Goal: Complete application form

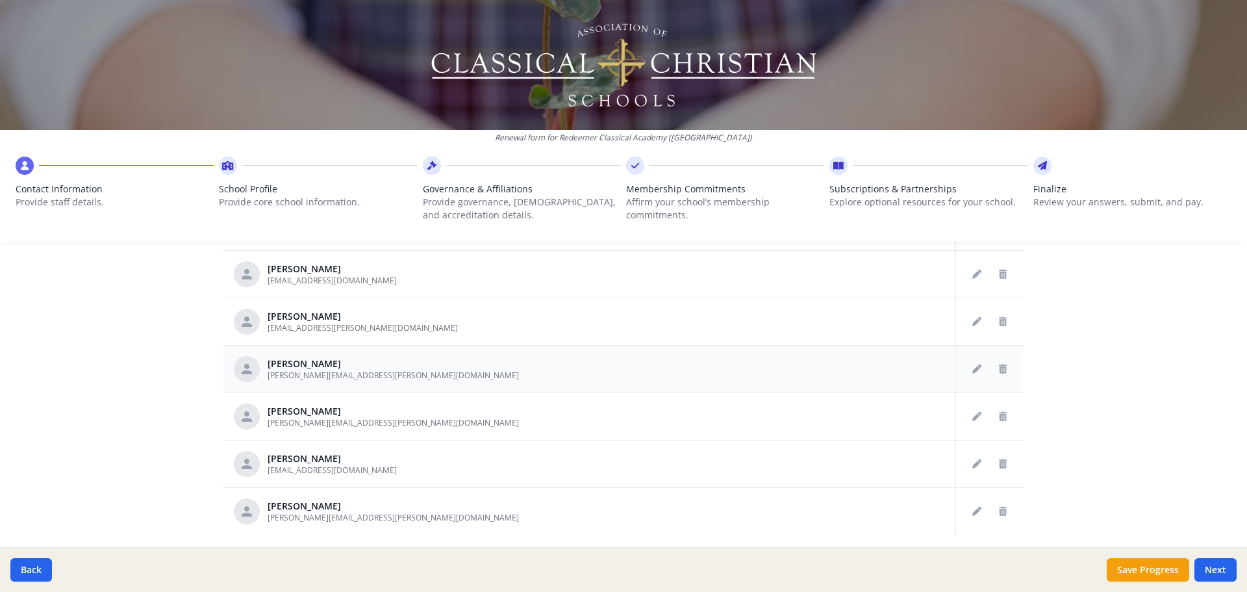
scroll to position [650, 0]
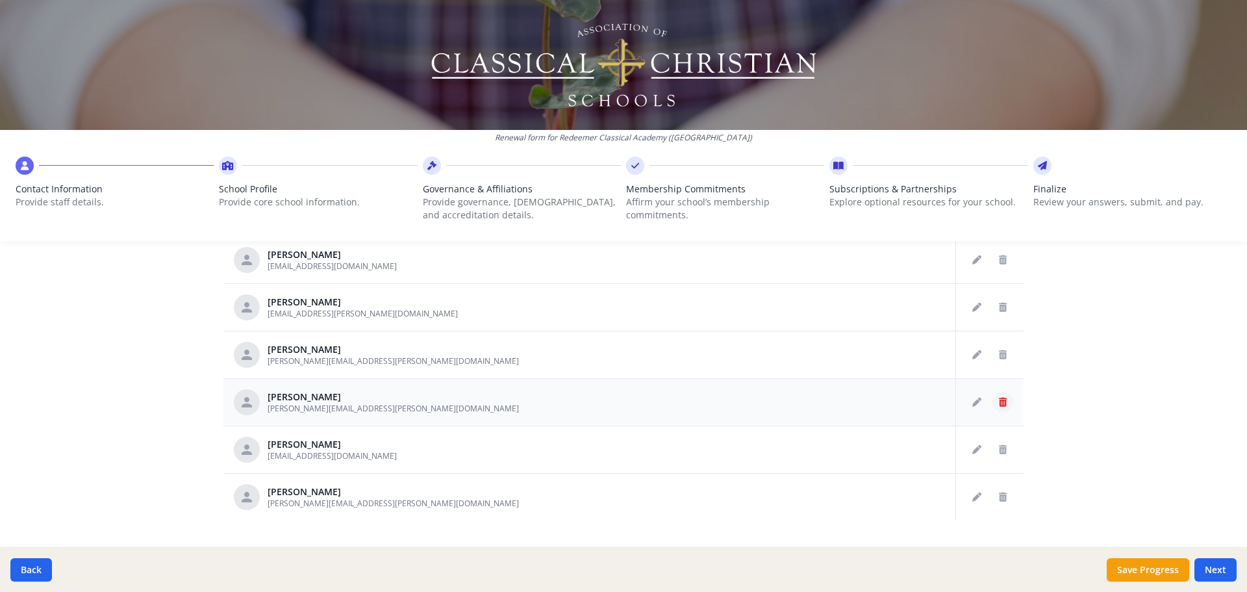
click at [999, 403] on icon "Delete staff" at bounding box center [1003, 402] width 8 height 9
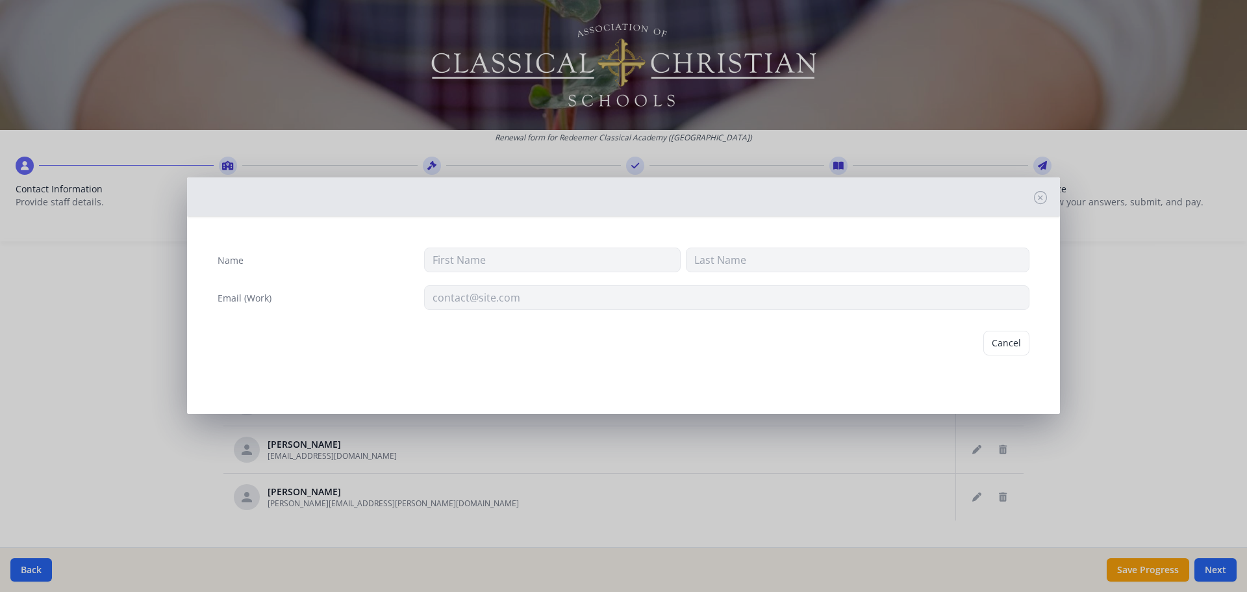
type input "Johnson"
type input "Scott"
type input "Jonathan.scott@redeemerclassicalacademy.com"
click at [1012, 338] on button "Delete" at bounding box center [1007, 343] width 45 height 25
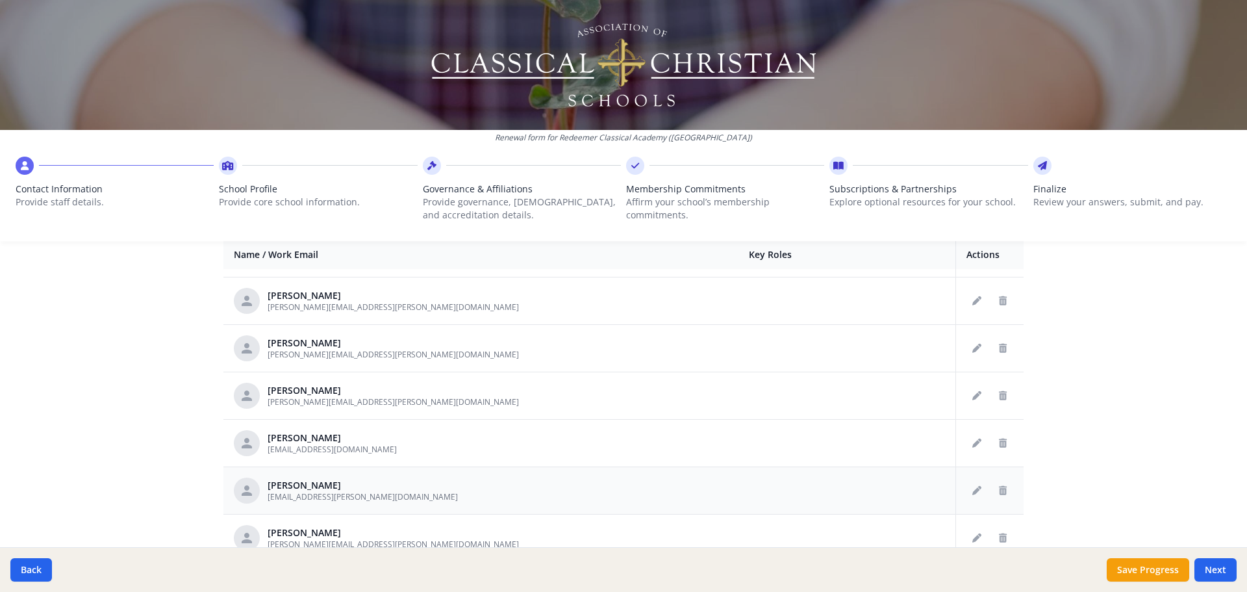
scroll to position [548, 0]
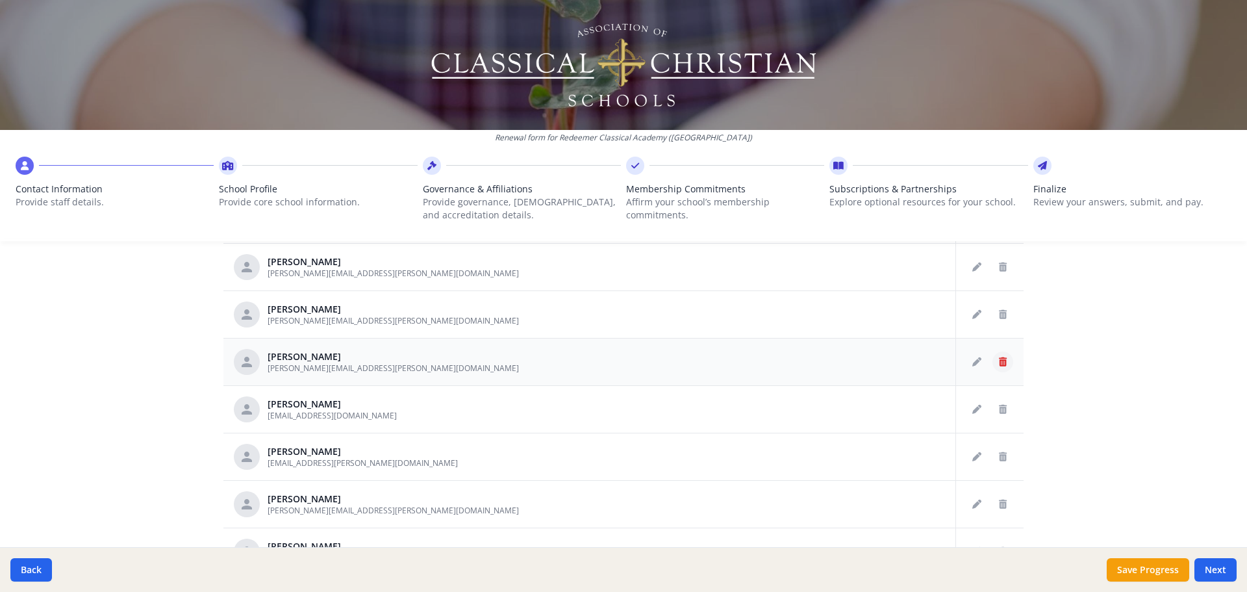
click at [999, 362] on icon "Delete staff" at bounding box center [1003, 361] width 8 height 9
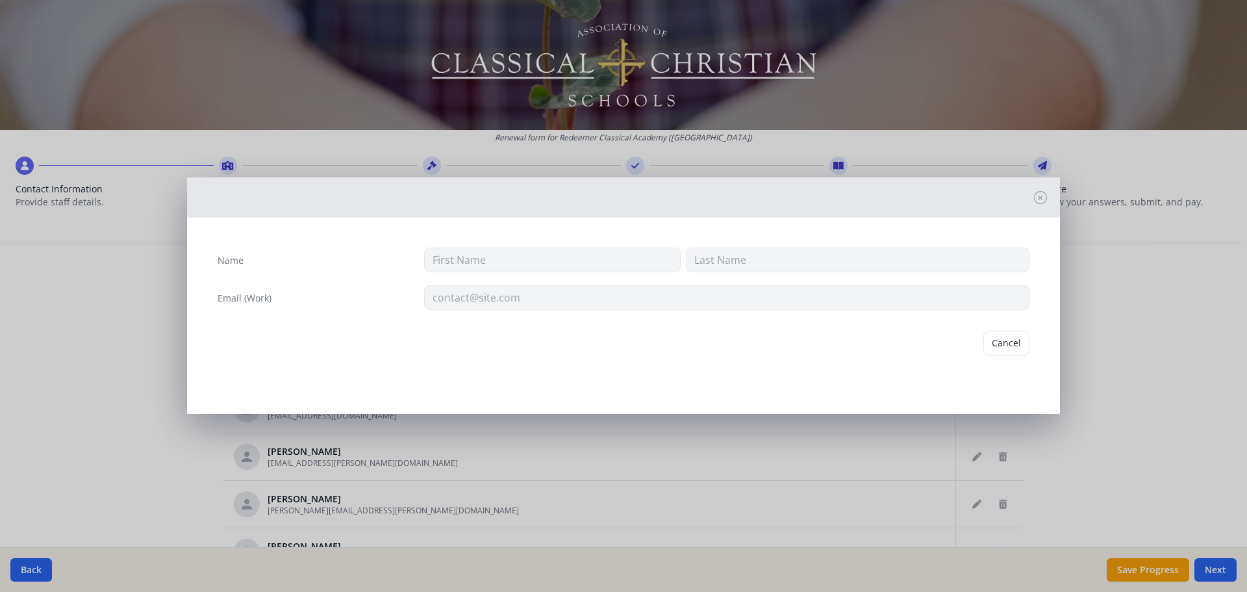
type input "Pamela"
type input "Grismore"
type input "pam.grismore@redeemerclassicalacademy.com"
click at [1003, 343] on button "Delete" at bounding box center [1007, 343] width 45 height 25
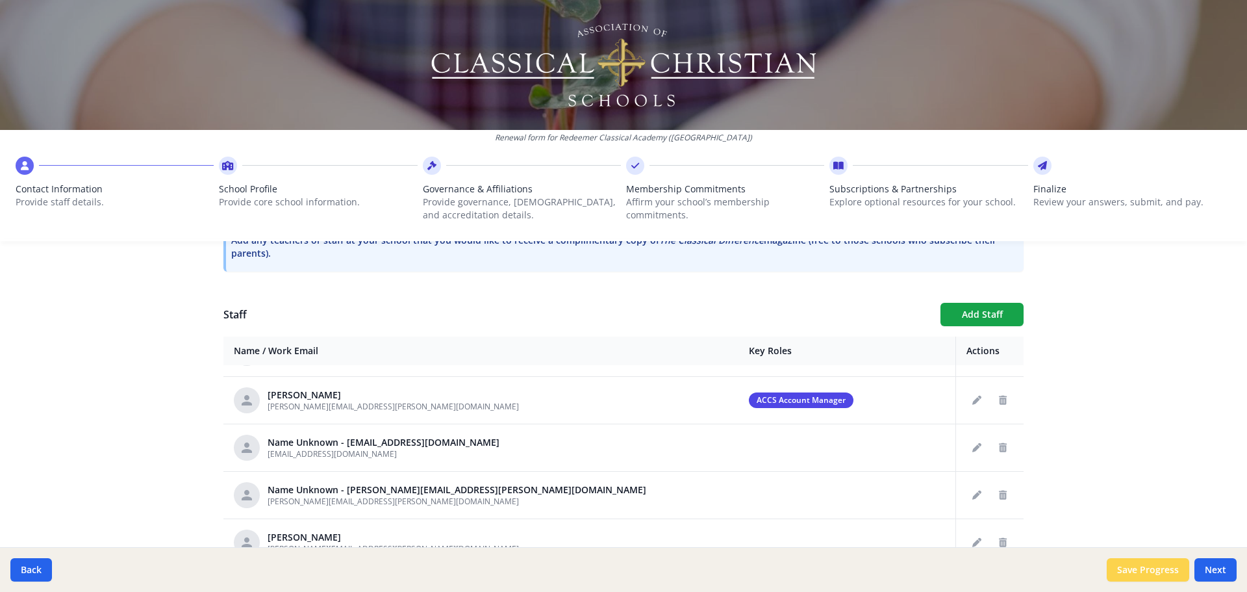
scroll to position [195, 0]
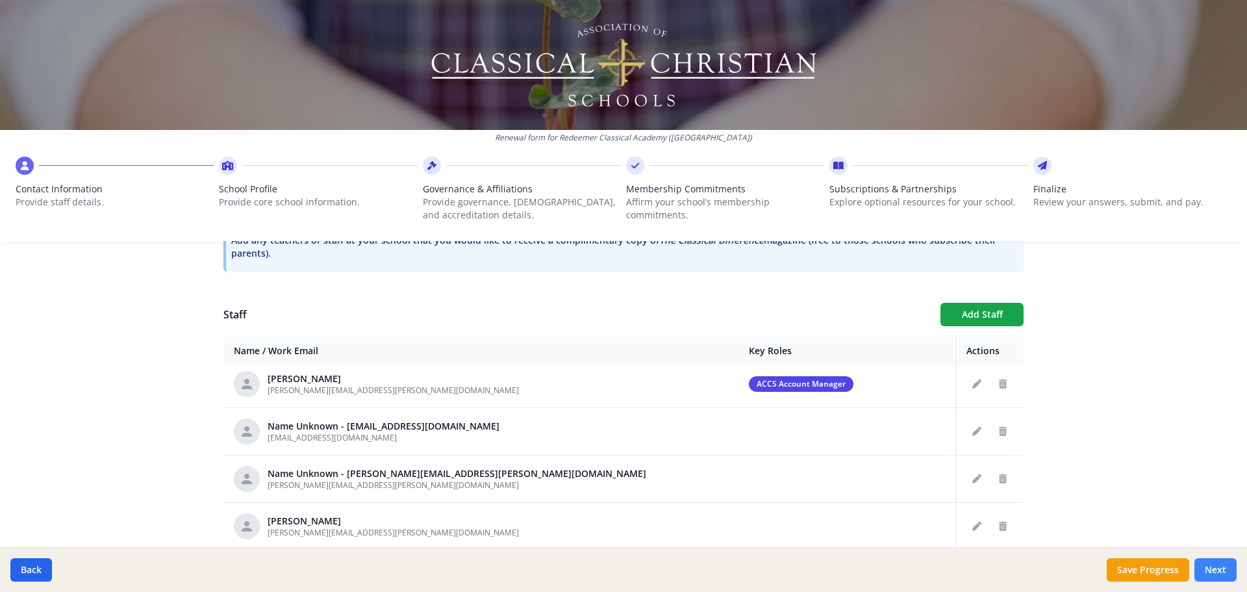
click at [1224, 565] on button "Next" at bounding box center [1216, 569] width 42 height 23
type input "(615) 904-0350"
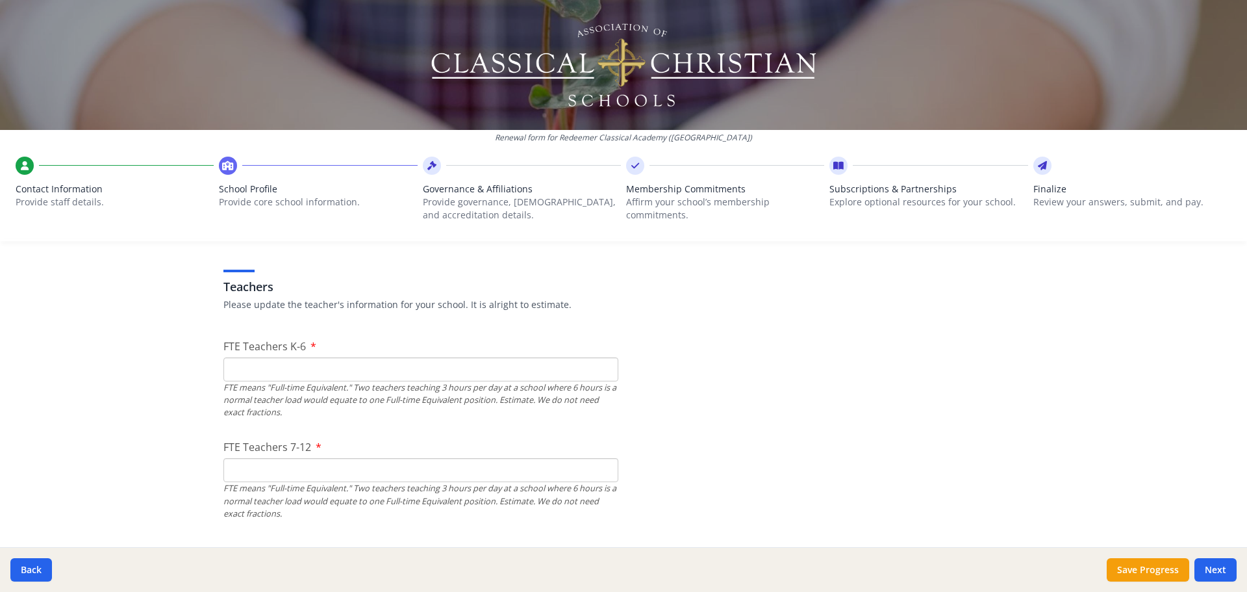
scroll to position [743, 0]
click at [528, 362] on input "FTE Teachers K-6" at bounding box center [420, 365] width 395 height 24
click at [602, 370] on input "0" at bounding box center [420, 365] width 395 height 24
click at [602, 369] on input "0" at bounding box center [420, 365] width 395 height 24
click at [600, 359] on input "1" at bounding box center [420, 365] width 395 height 24
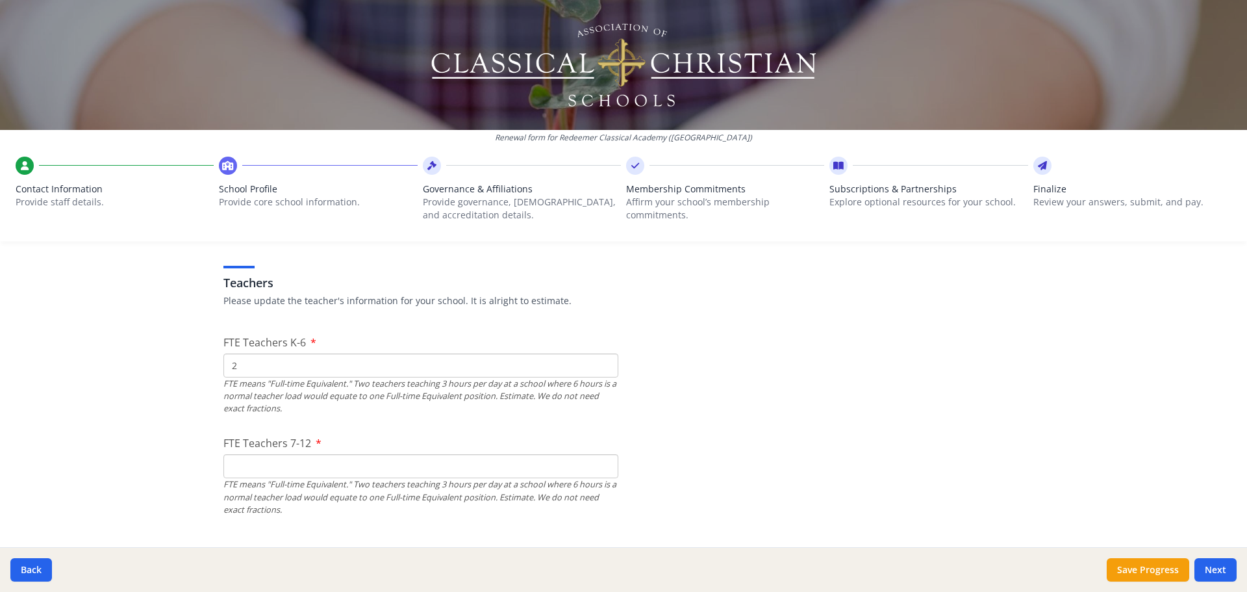
click at [600, 359] on input "2" at bounding box center [420, 365] width 395 height 24
click at [600, 359] on input "3" at bounding box center [420, 365] width 395 height 24
click at [600, 359] on input "4" at bounding box center [420, 365] width 395 height 24
click at [600, 359] on input "5" at bounding box center [420, 365] width 395 height 24
click at [600, 359] on input "6" at bounding box center [420, 365] width 395 height 24
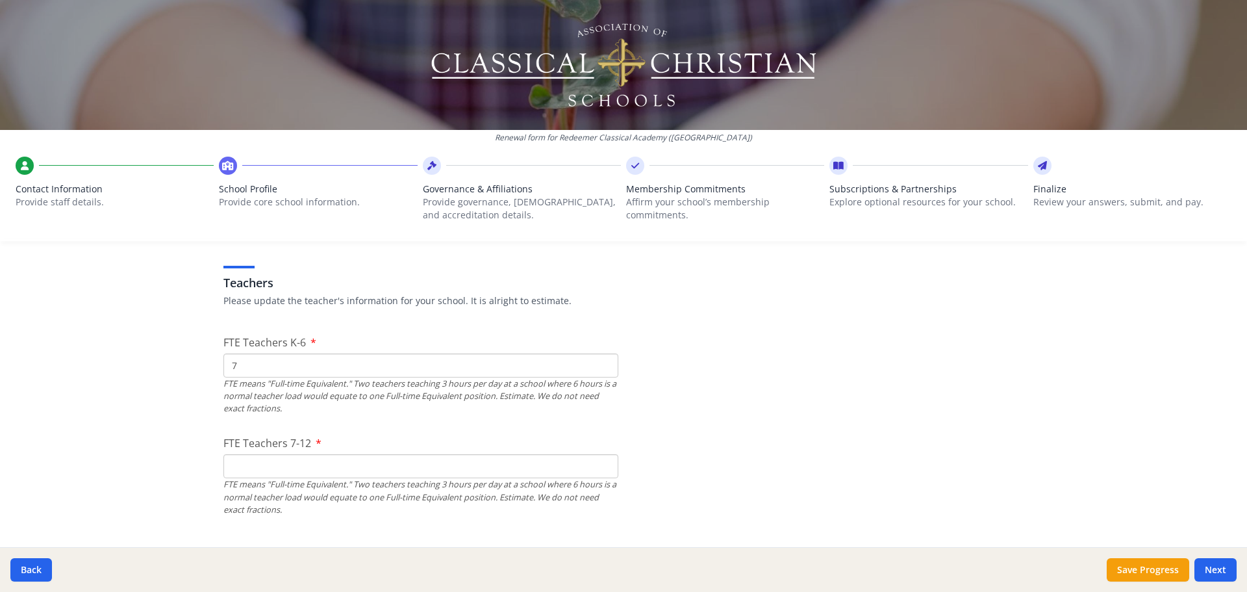
type input "7"
click at [601, 360] on input "7" at bounding box center [420, 365] width 395 height 24
click at [342, 472] on input "FTE Teachers 7-12" at bounding box center [420, 466] width 395 height 24
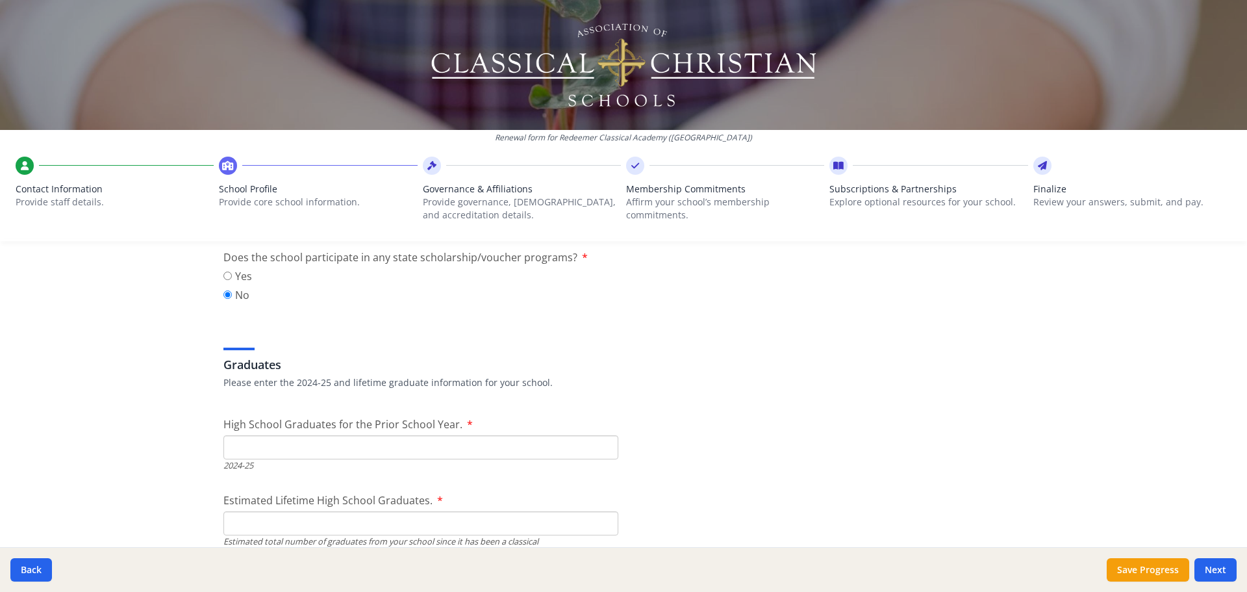
scroll to position [1782, 0]
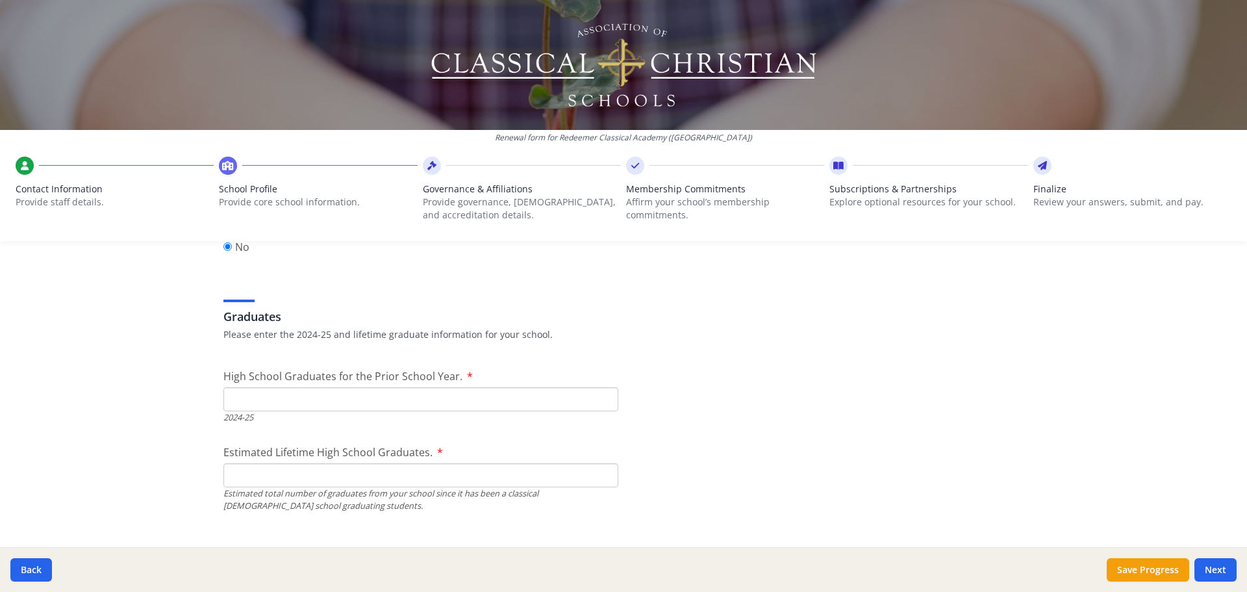
type input "4"
click at [466, 399] on input "High School Graduates for the Prior School Year." at bounding box center [420, 399] width 395 height 24
type input "1"
click at [398, 467] on input "Estimated Lifetime High School Graduates." at bounding box center [420, 475] width 395 height 24
click at [447, 468] on input "Estimated Lifetime High School Graduates." at bounding box center [420, 475] width 395 height 24
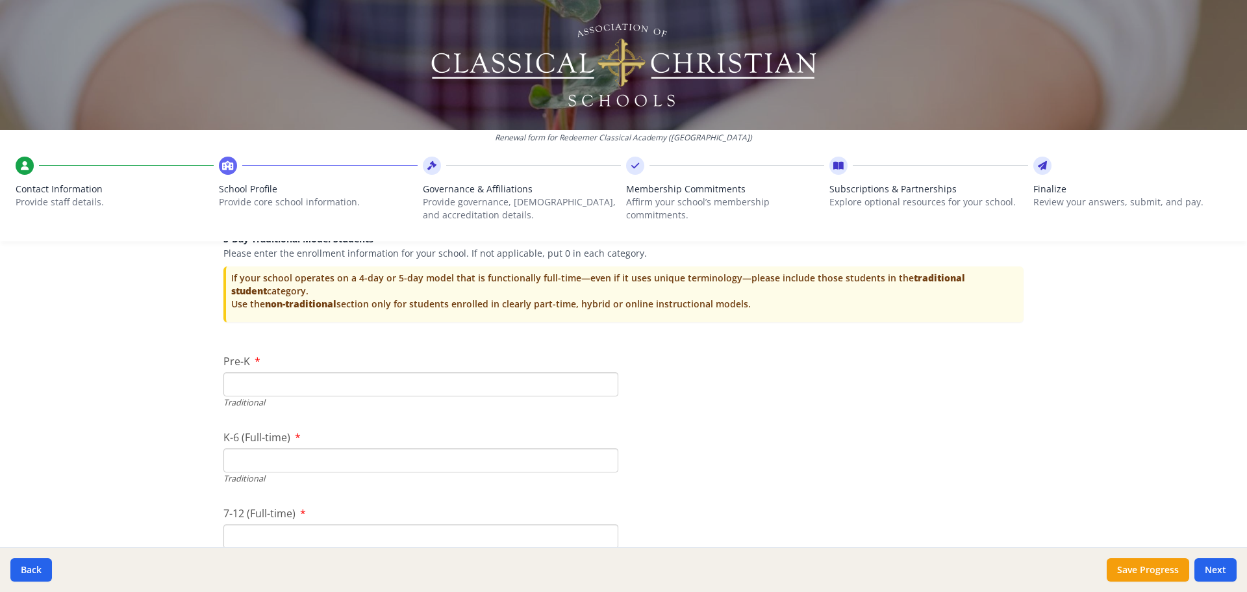
scroll to position [2627, 0]
type input "25"
click at [368, 385] on input "Pre-K" at bounding box center [420, 382] width 395 height 24
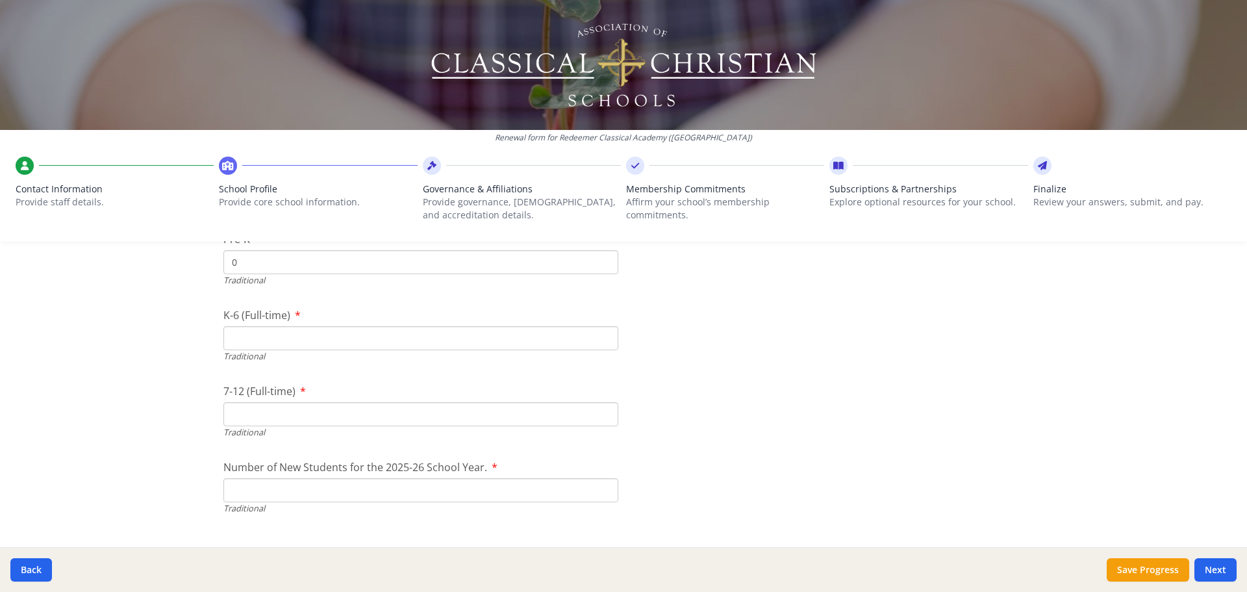
scroll to position [2756, 0]
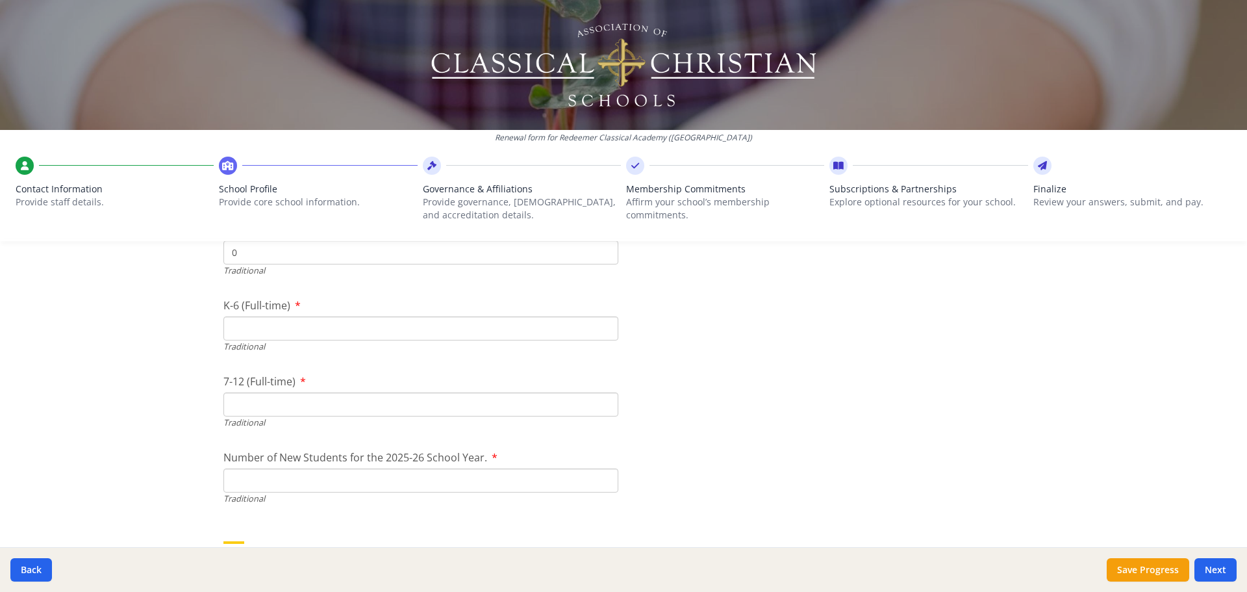
type input "0"
click at [344, 327] on input "K-6 (Full-time)" at bounding box center [420, 328] width 395 height 24
type input "51"
click at [321, 403] on input "7-12 (Full-time)" at bounding box center [420, 404] width 395 height 24
type input "25"
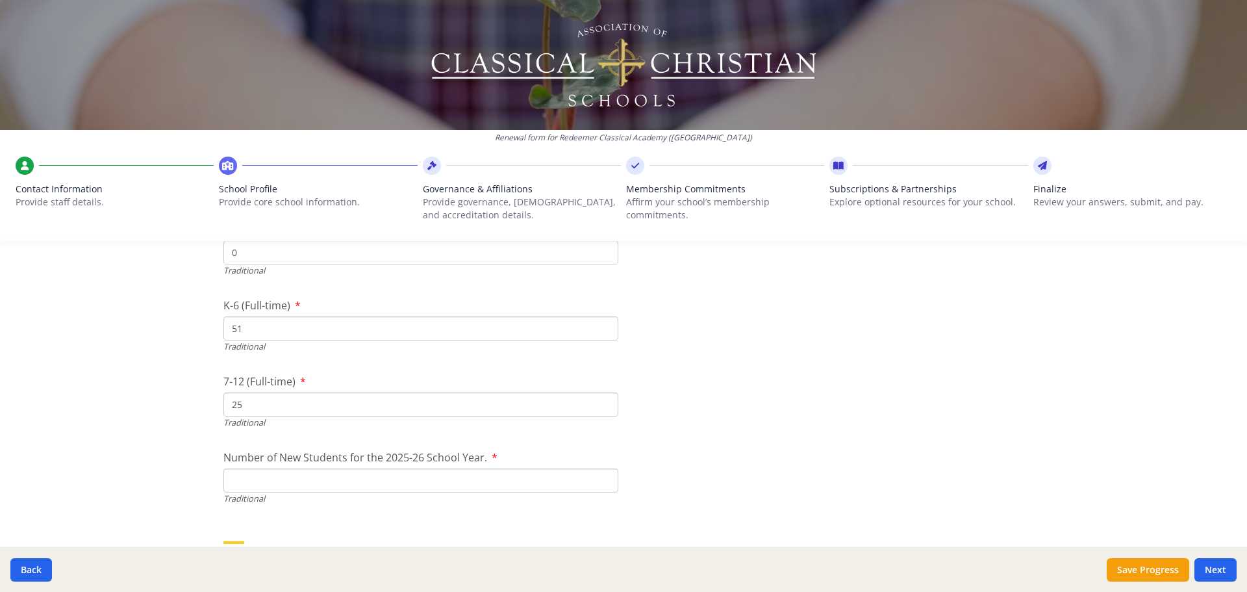
click at [343, 481] on input "Number of New Students for the 2025-26 School Year." at bounding box center [420, 480] width 395 height 24
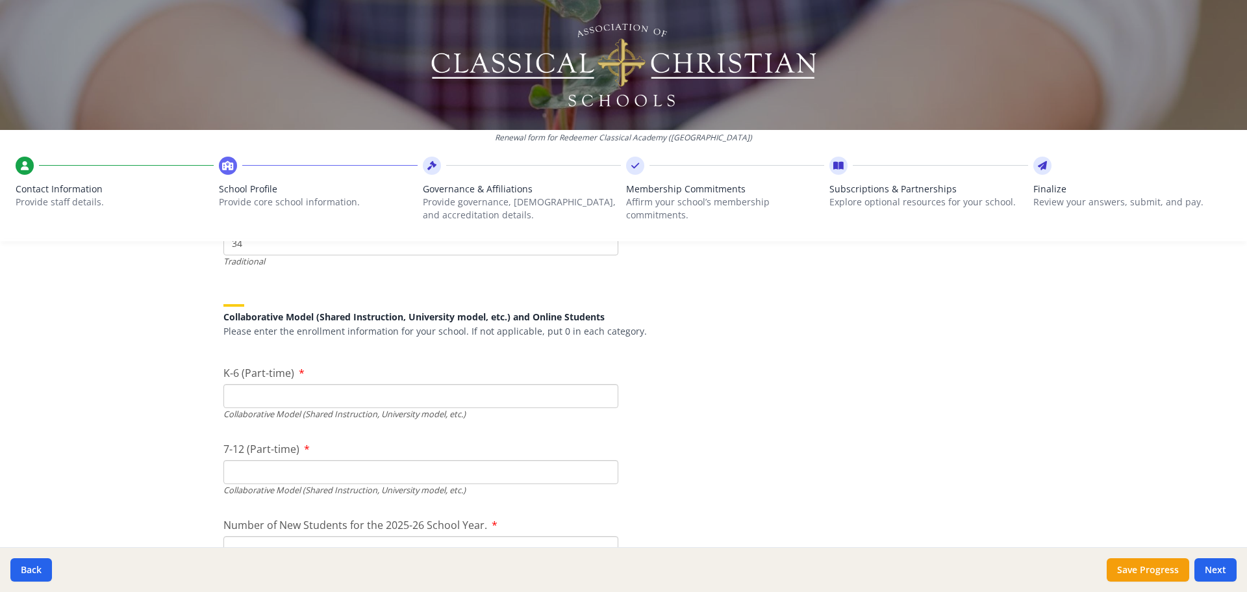
scroll to position [3016, 0]
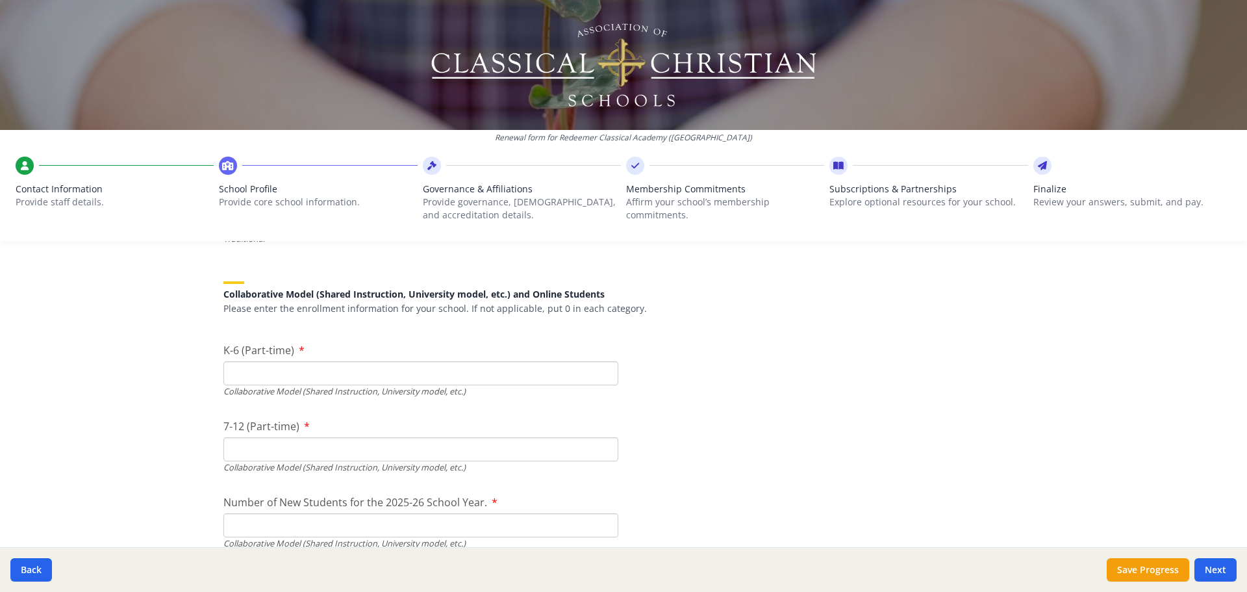
type input "34"
click at [349, 370] on input "K-6 (Part-time)" at bounding box center [420, 373] width 395 height 24
type input "0"
click at [279, 450] on input "7-12 (Part-time)" at bounding box center [420, 449] width 395 height 24
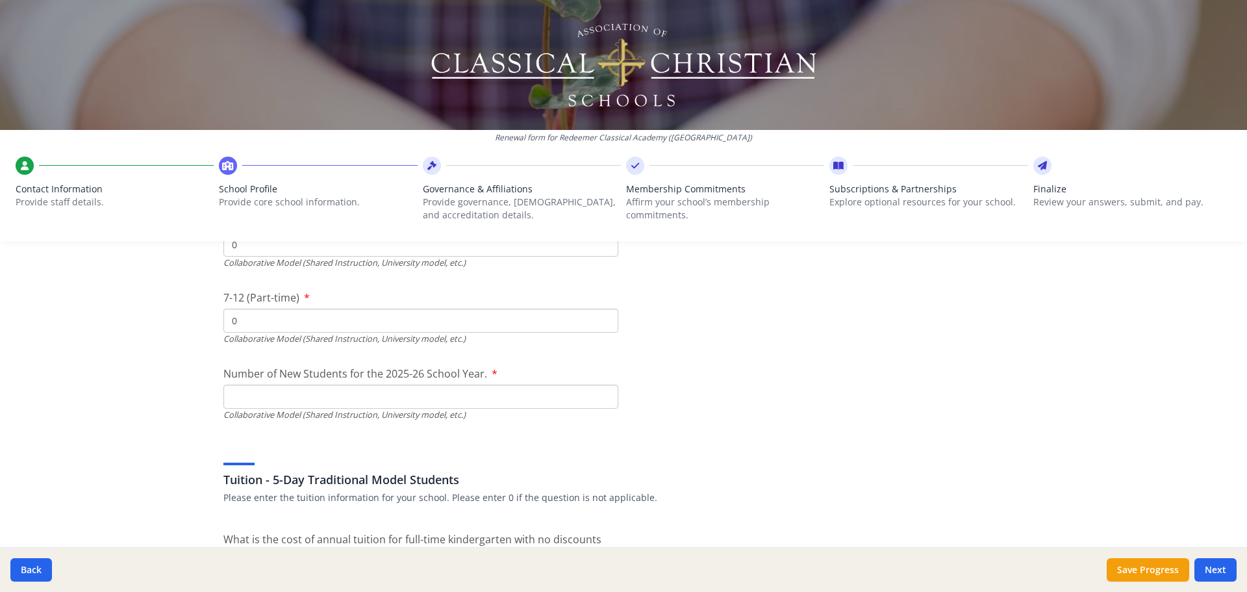
scroll to position [3146, 0]
type input "0"
click at [298, 103] on input "Number of New Students for the 2025-26 School Year." at bounding box center [420, 91] width 395 height 24
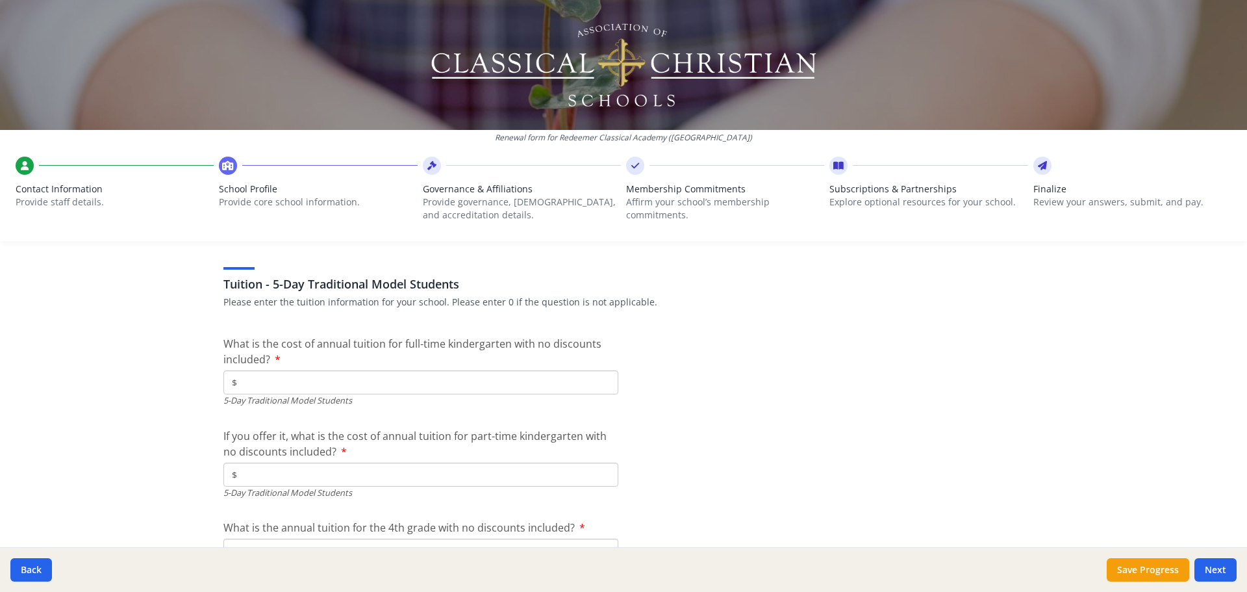
scroll to position [3341, 0]
type input "0"
click at [327, 374] on input "$" at bounding box center [420, 382] width 395 height 24
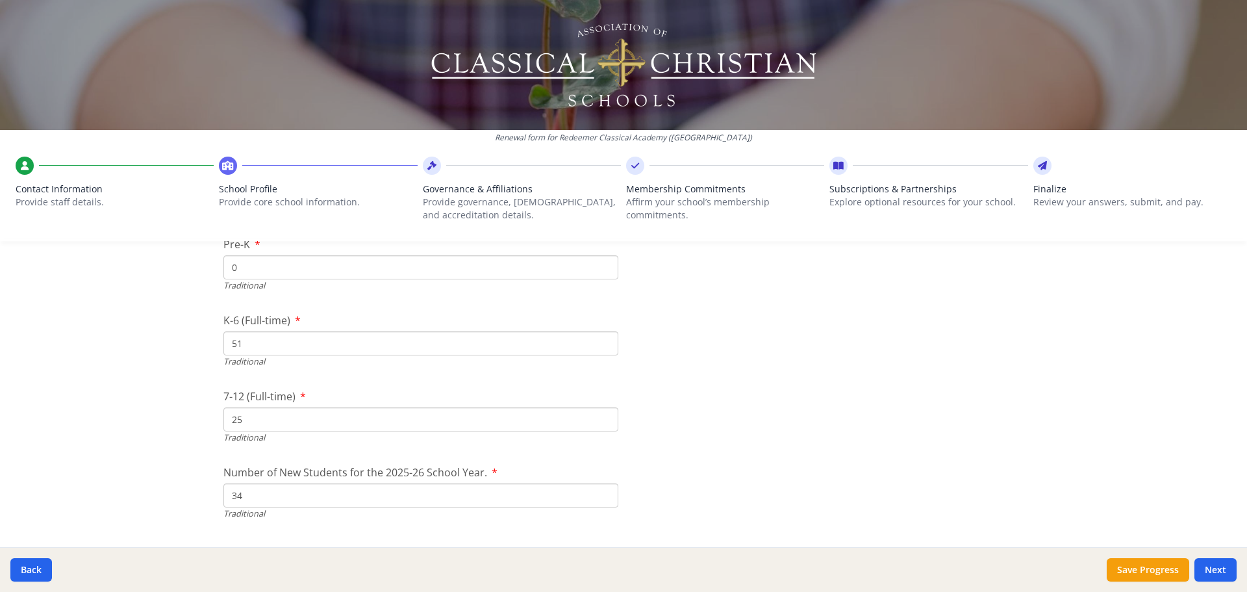
scroll to position [2756, 0]
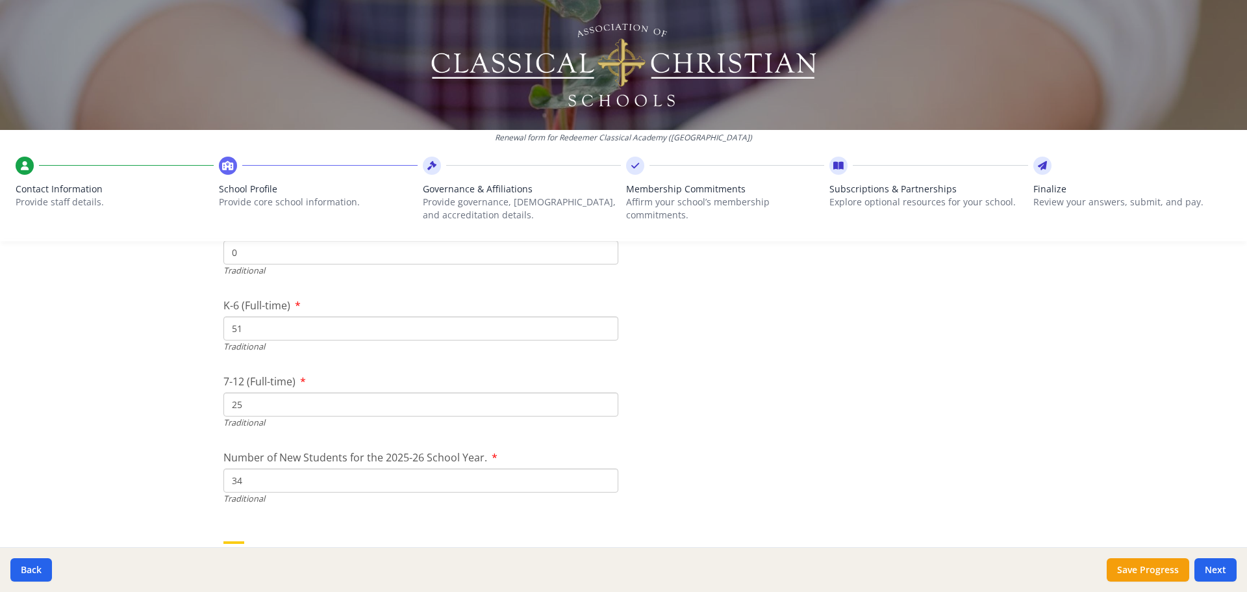
drag, startPoint x: 250, startPoint y: 335, endPoint x: 153, endPoint y: 338, distance: 96.9
click at [150, 334] on div "Renewal form for Redeemer Classical Academy (TN) Contact Information Provide st…" at bounding box center [623, 296] width 1247 height 592
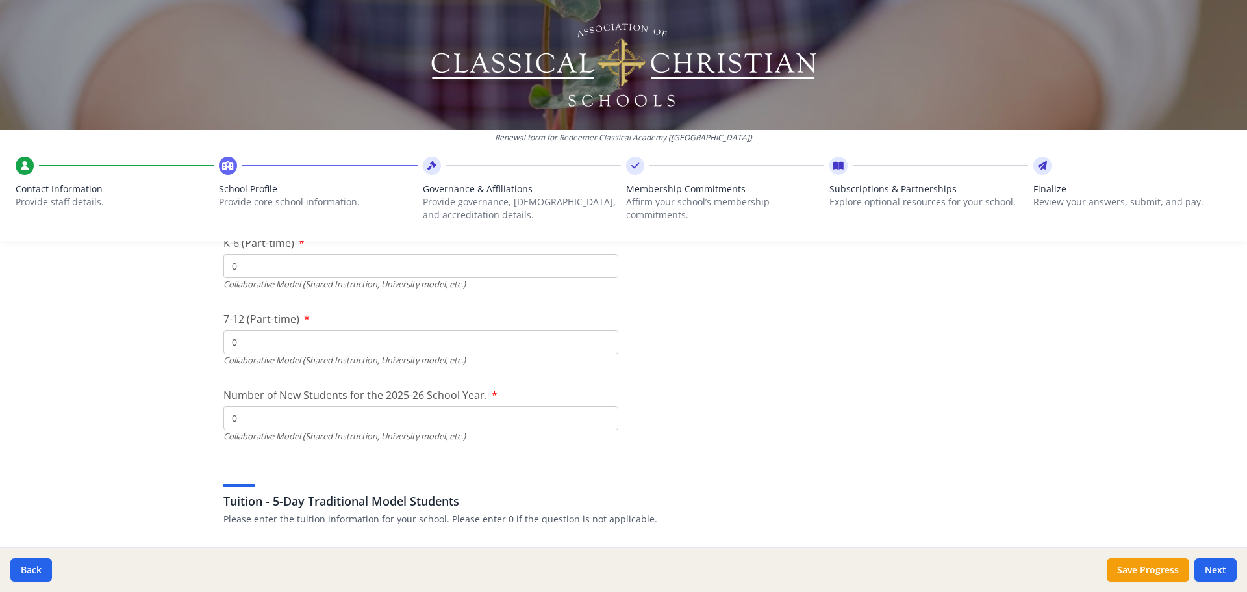
scroll to position [3276, 0]
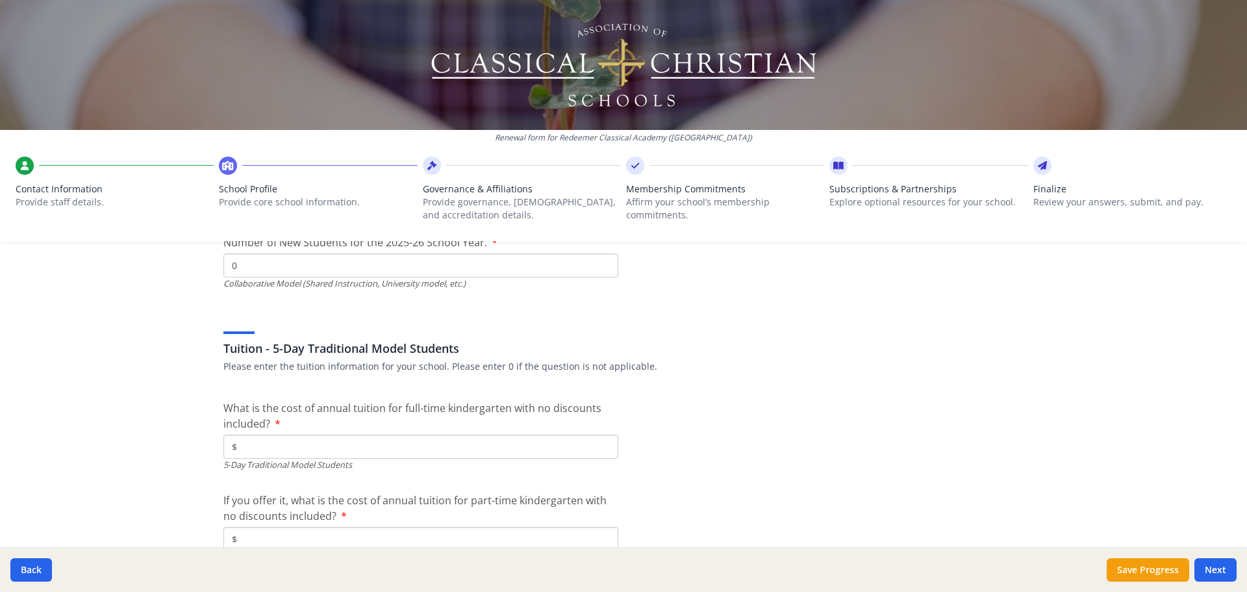
type input "63"
click at [279, 444] on input "$" at bounding box center [420, 447] width 395 height 24
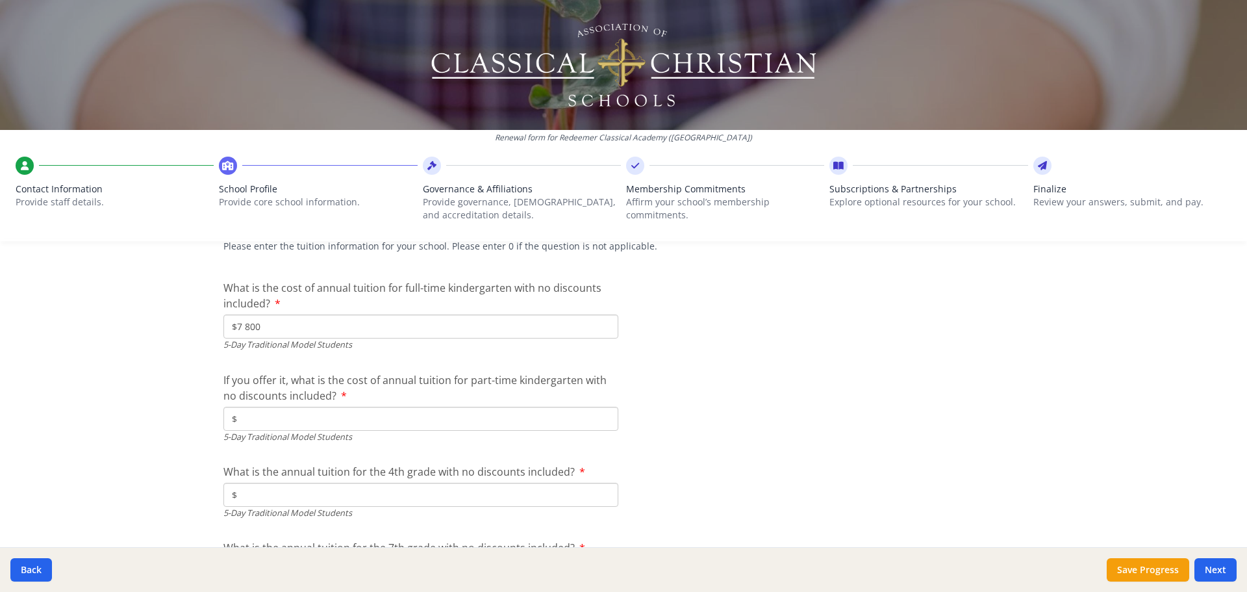
scroll to position [3406, 0]
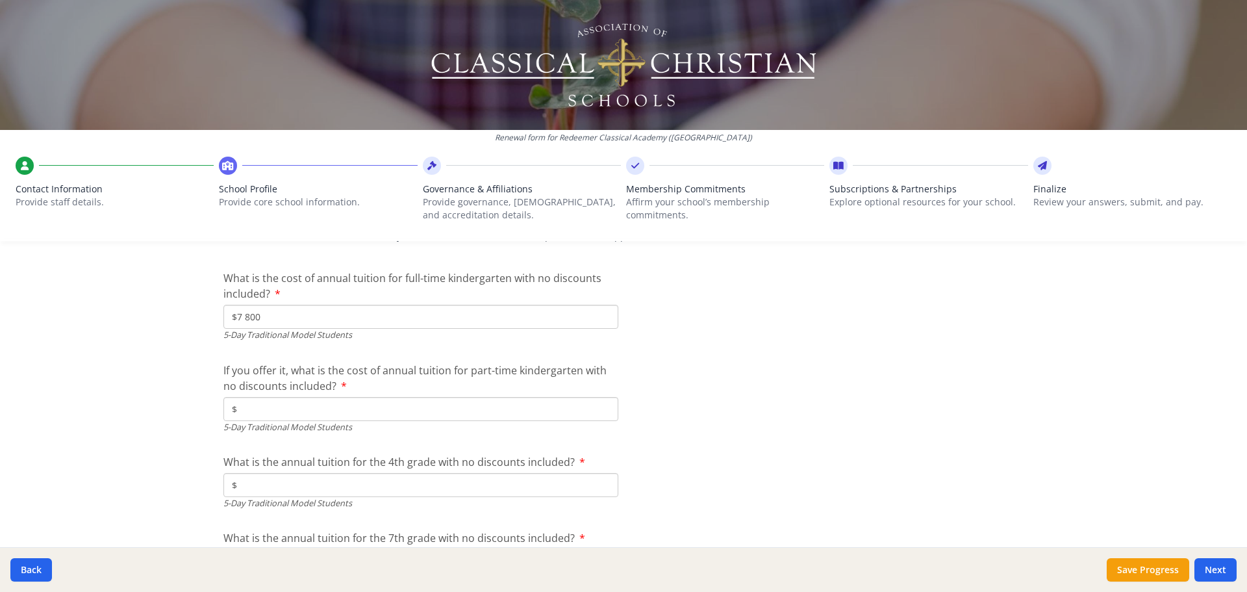
type input "$7 800"
click at [285, 411] on input "$" at bounding box center [420, 409] width 395 height 24
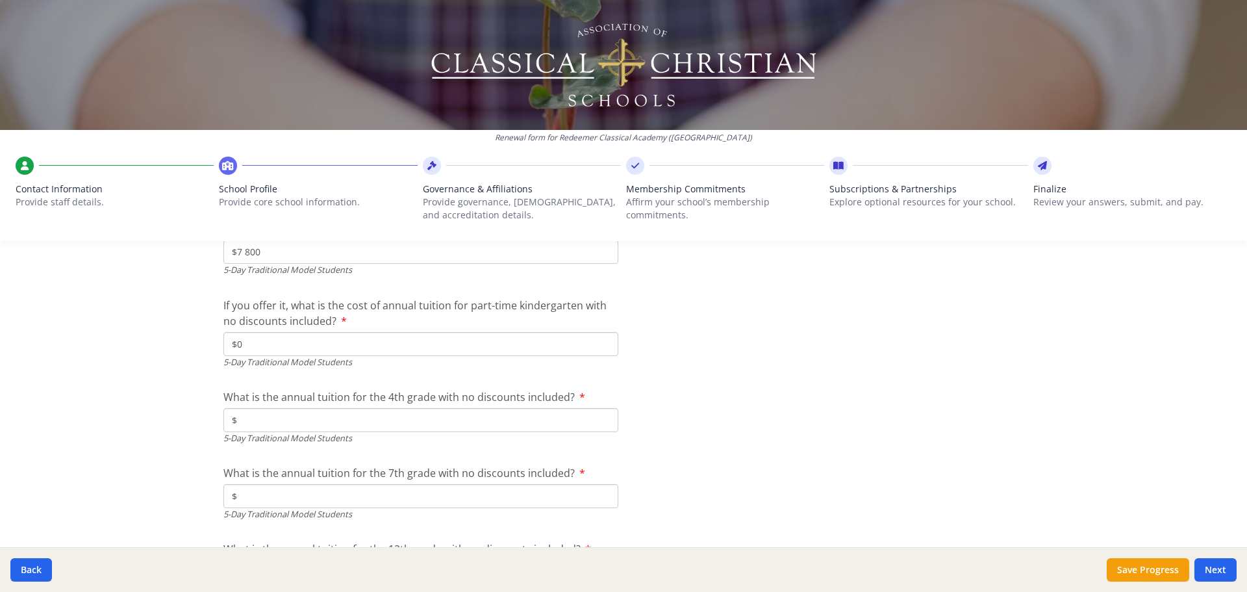
type input "$0"
click at [284, 420] on input "$" at bounding box center [420, 420] width 395 height 24
type input "$10 995"
click at [316, 495] on input "$" at bounding box center [420, 496] width 395 height 24
type input "$10 995"
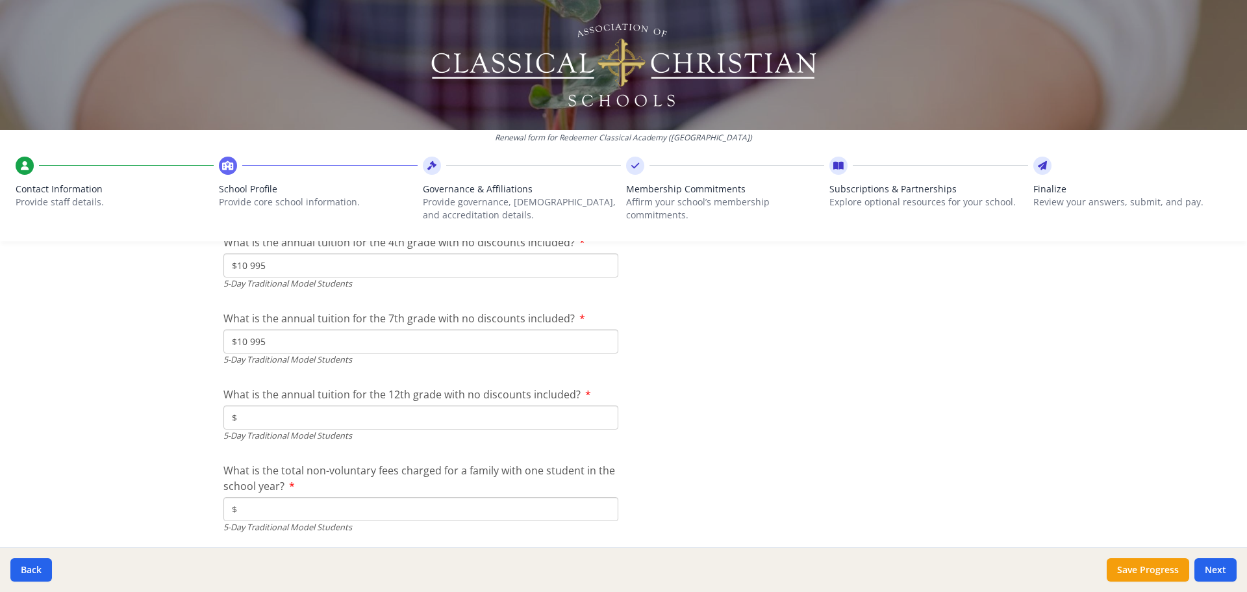
scroll to position [3666, 0]
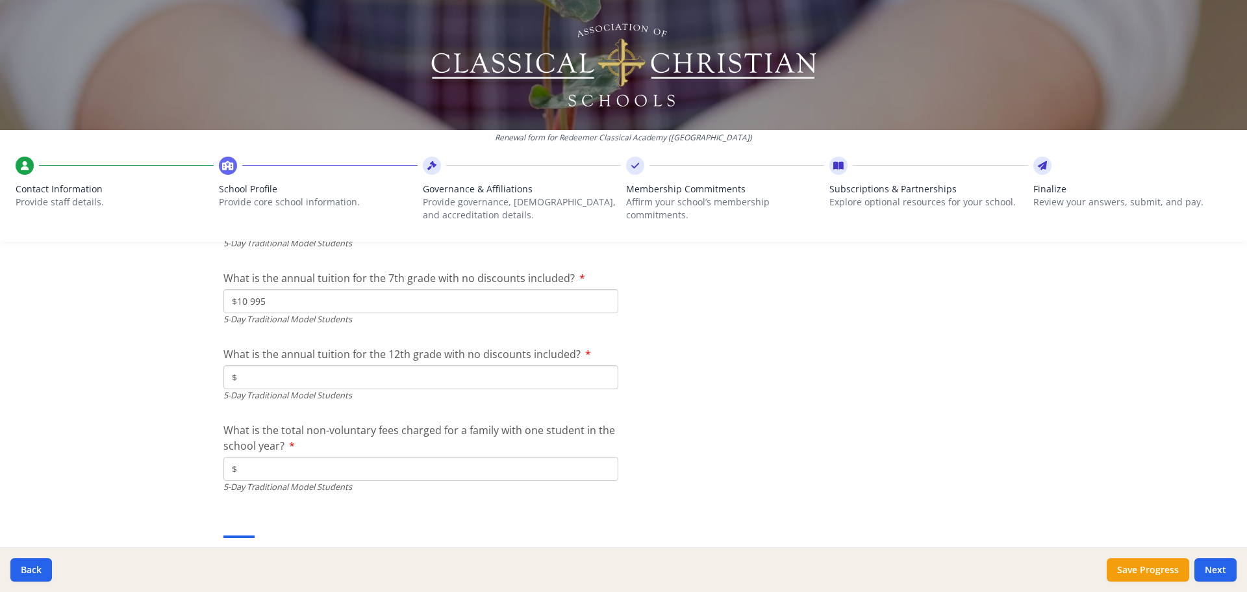
click at [303, 382] on input "$" at bounding box center [420, 377] width 395 height 24
type input "$10 995"
click at [271, 476] on input "$" at bounding box center [420, 469] width 395 height 24
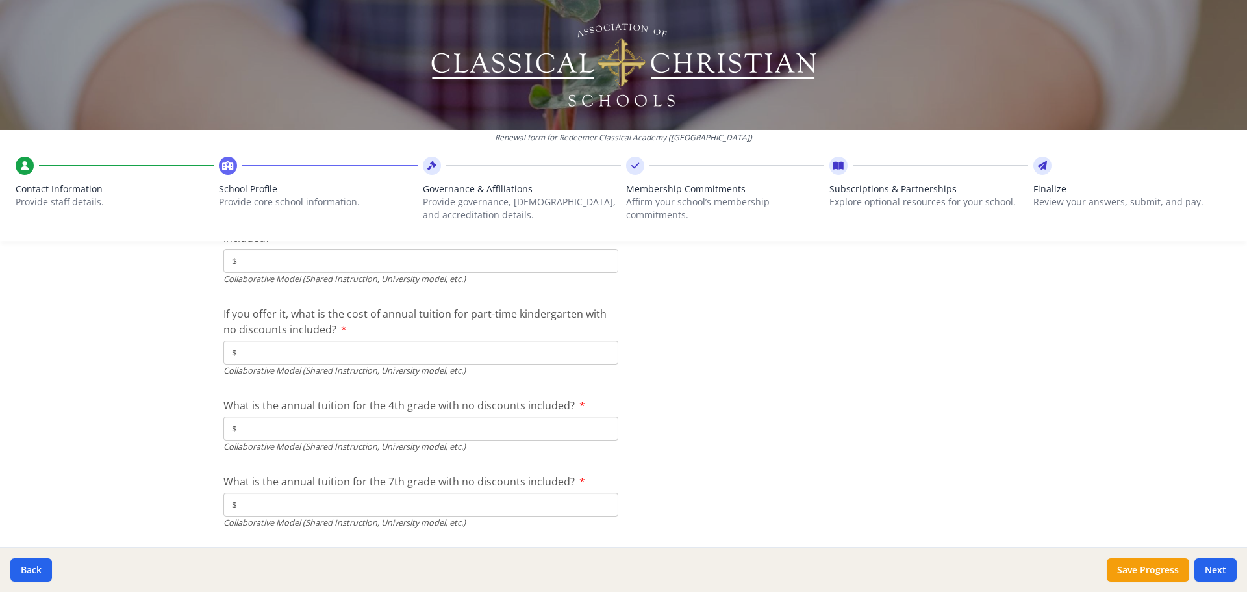
scroll to position [3926, 0]
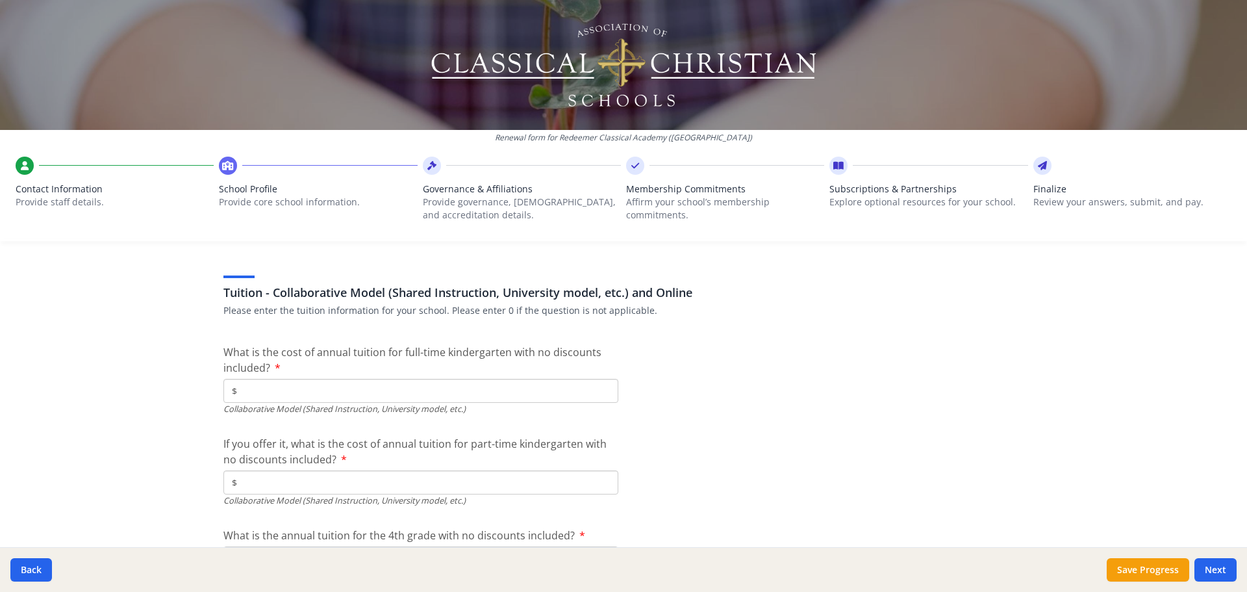
type input "$350"
type input "$0"
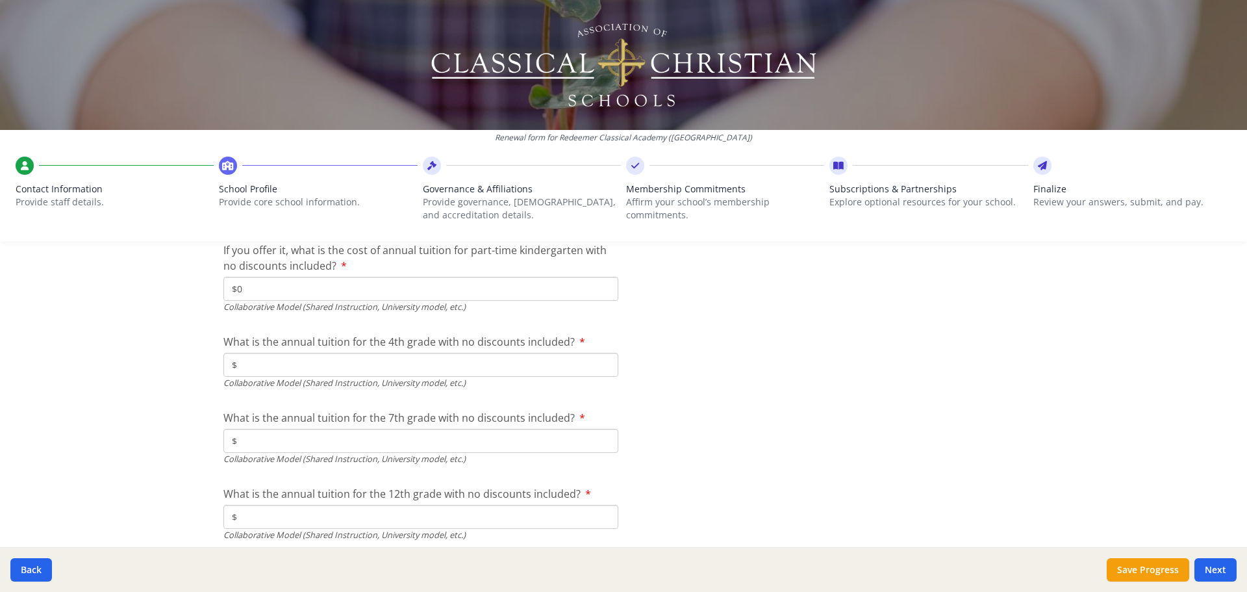
scroll to position [4121, 0]
type input "$0"
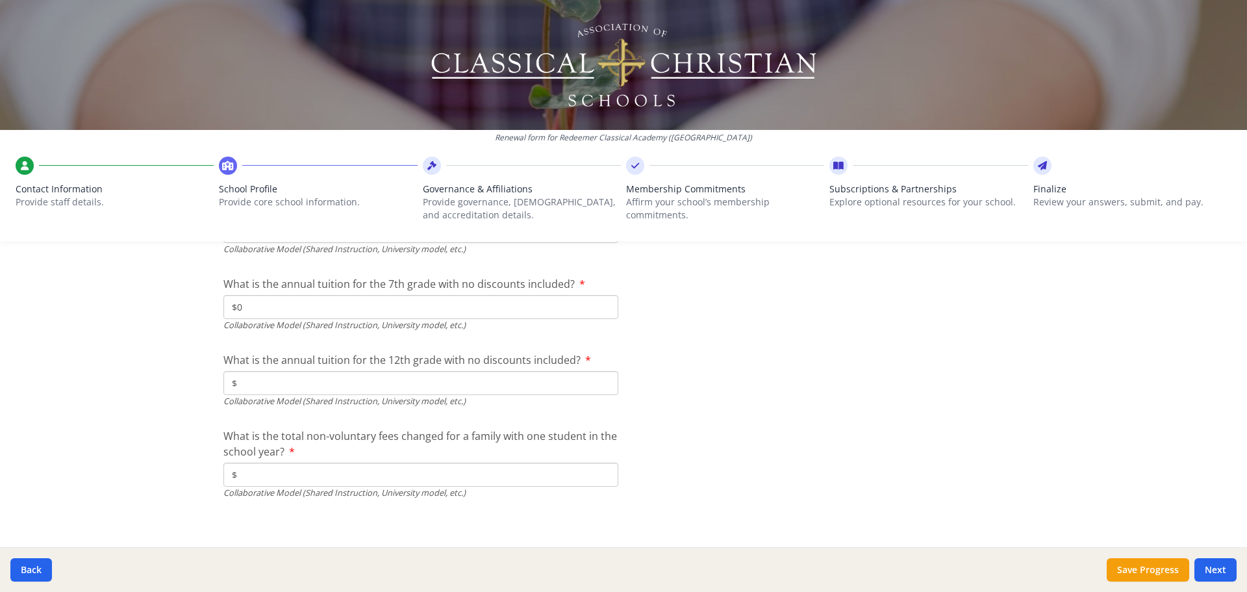
scroll to position [4260, 0]
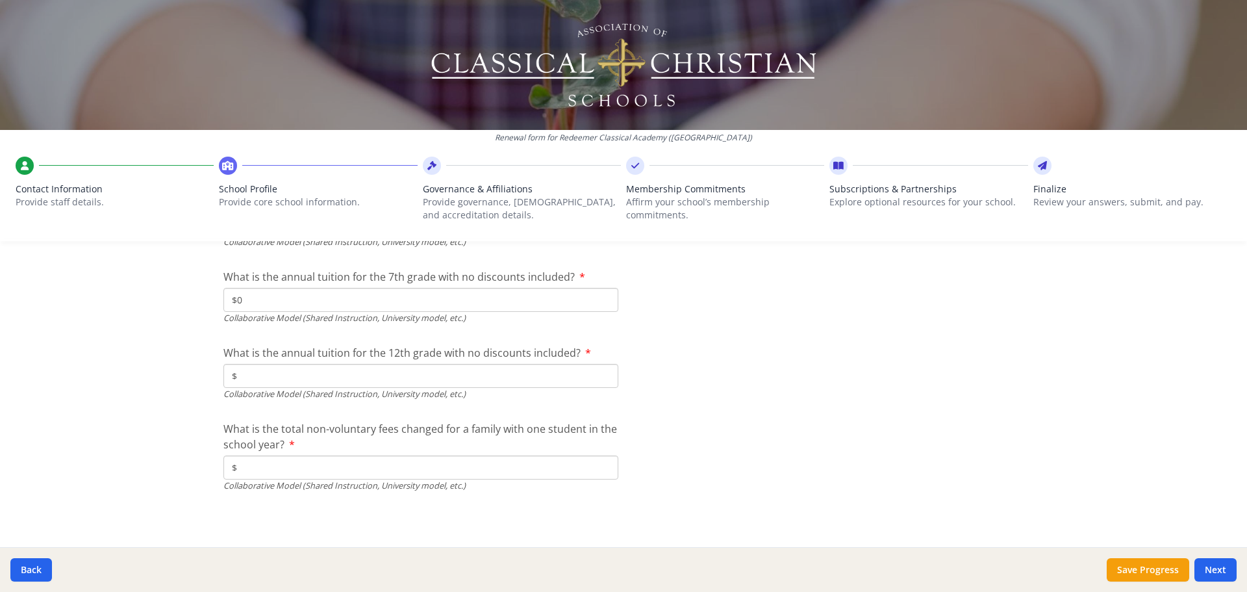
type input "$0"
click at [267, 463] on input "$" at bounding box center [420, 467] width 395 height 24
type input "$0"
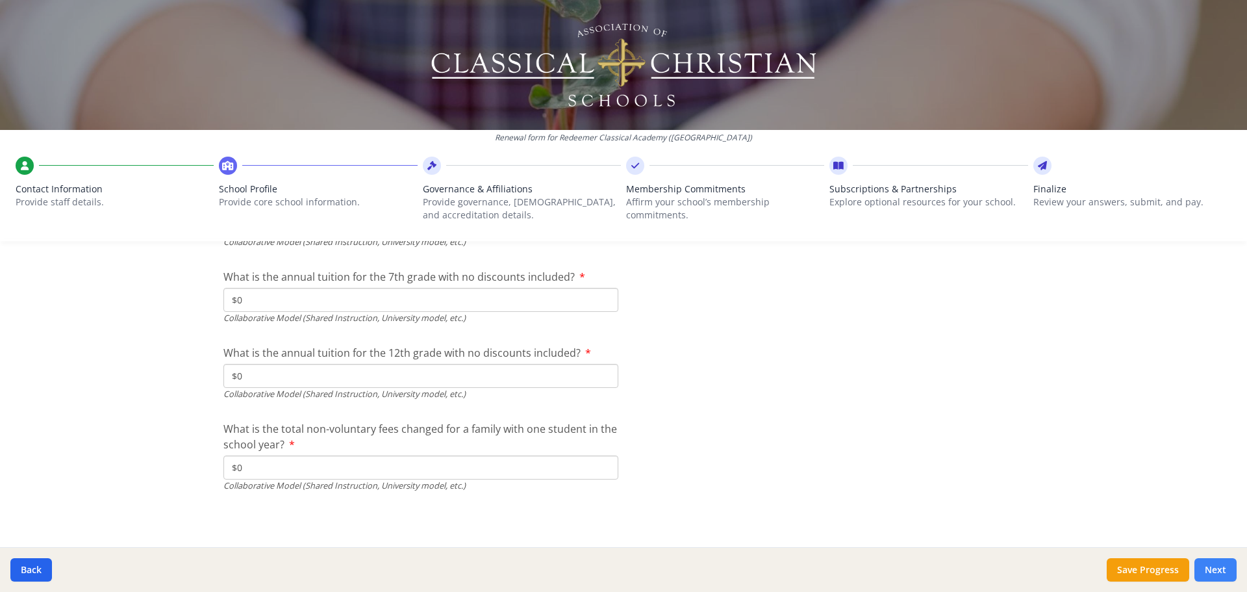
click at [1215, 563] on button "Next" at bounding box center [1216, 569] width 42 height 23
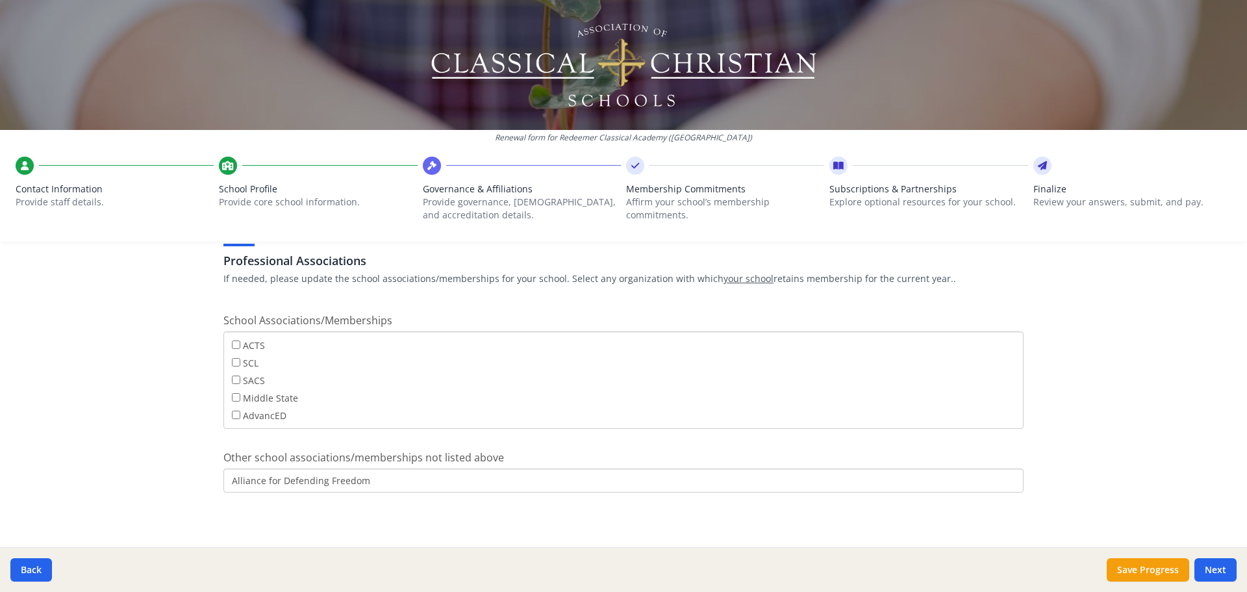
scroll to position [65, 0]
click at [1223, 568] on button "Next" at bounding box center [1216, 569] width 42 height 23
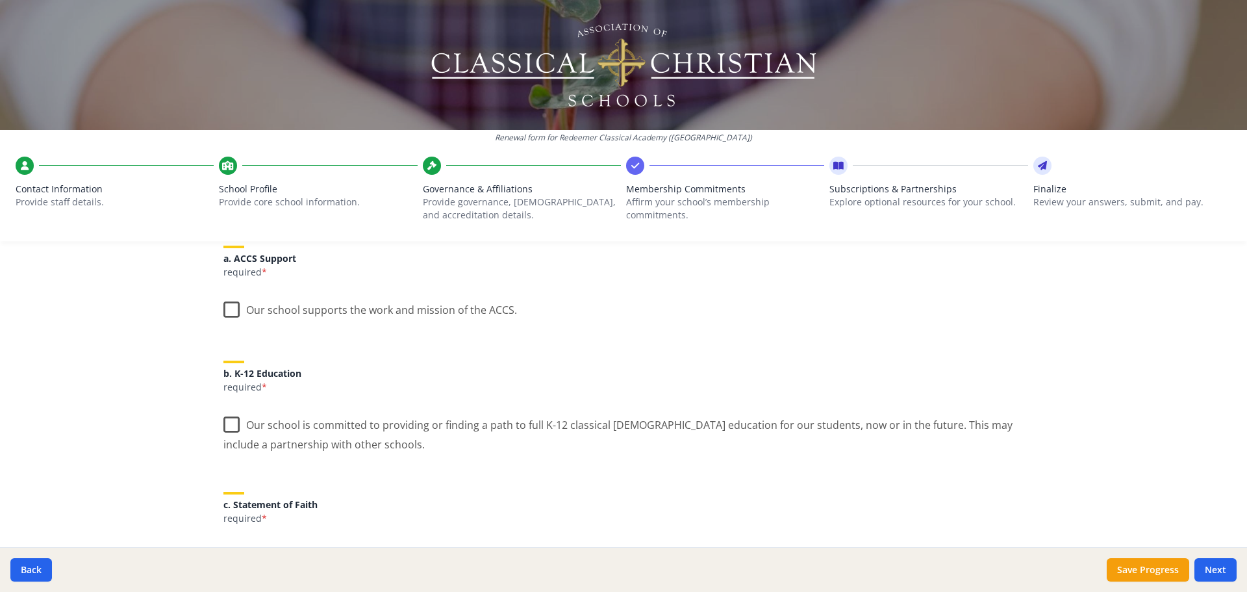
scroll to position [195, 0]
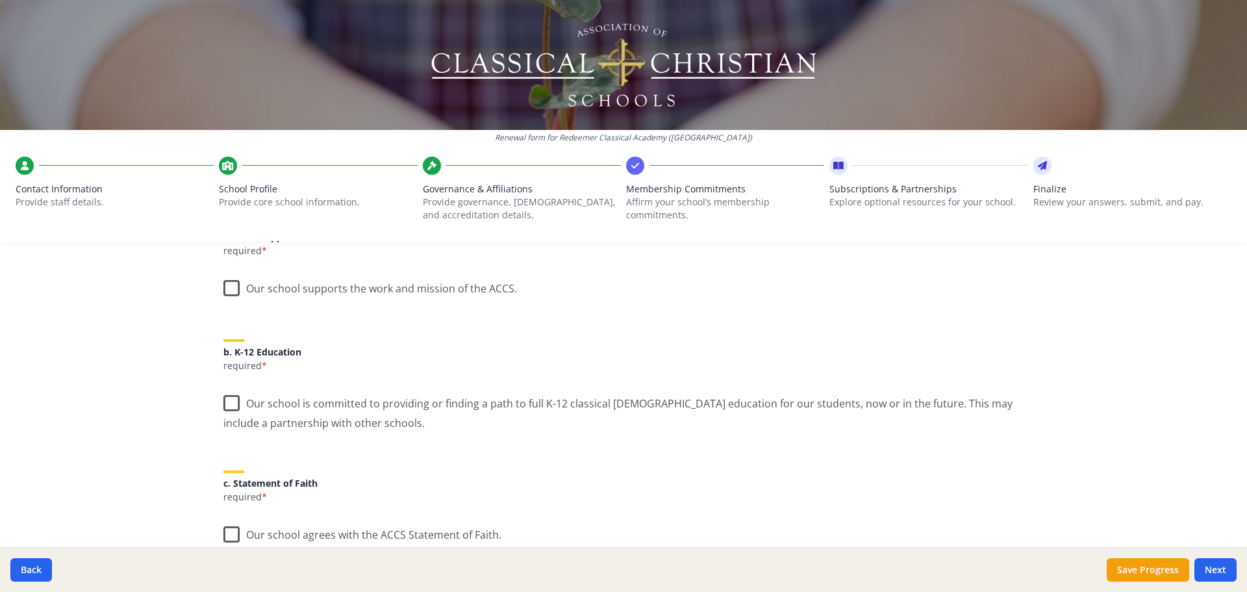
click at [223, 286] on label "Our school supports the work and mission of the ACCS." at bounding box center [370, 286] width 294 height 28
click at [0, 0] on input "Our school supports the work and mission of the ACCS." at bounding box center [0, 0] width 0 height 0
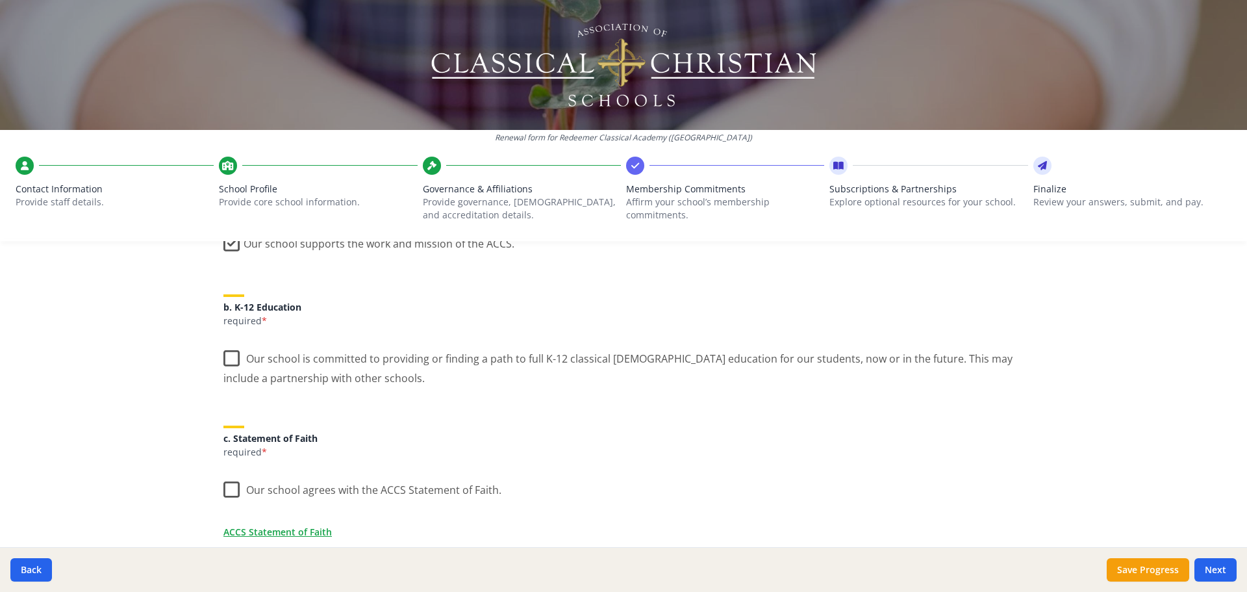
scroll to position [260, 0]
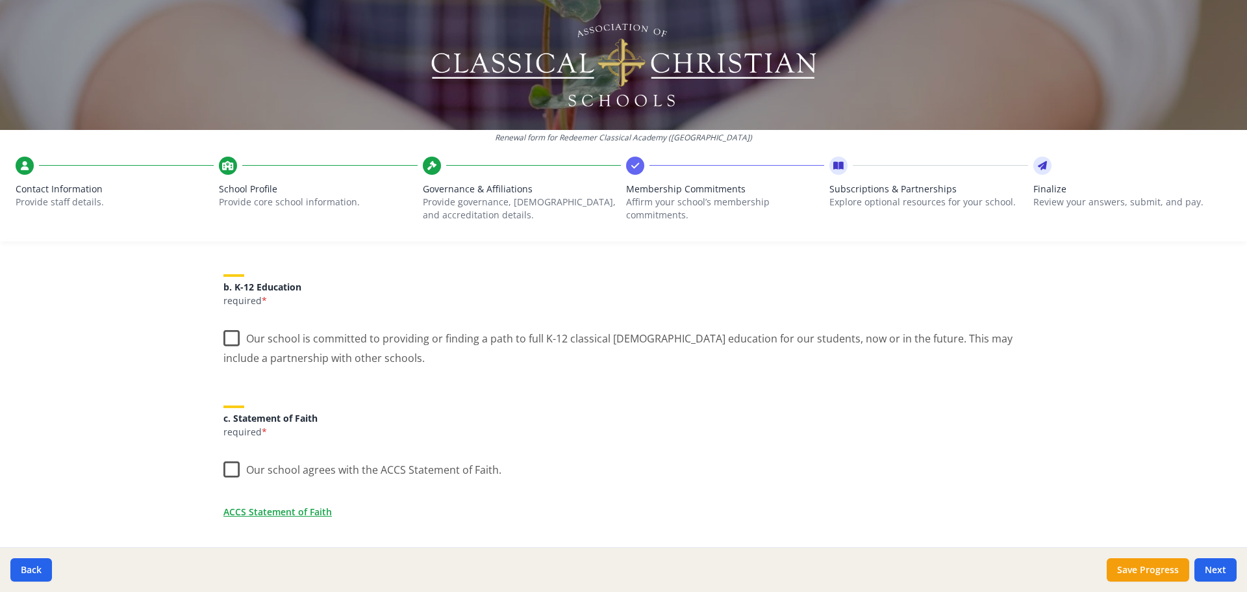
click at [225, 335] on label "Our school is committed to providing or finding a path to full K-12 classical C…" at bounding box center [623, 344] width 800 height 44
click at [0, 0] on input "Our school is committed to providing or finding a path to full K-12 classical C…" at bounding box center [0, 0] width 0 height 0
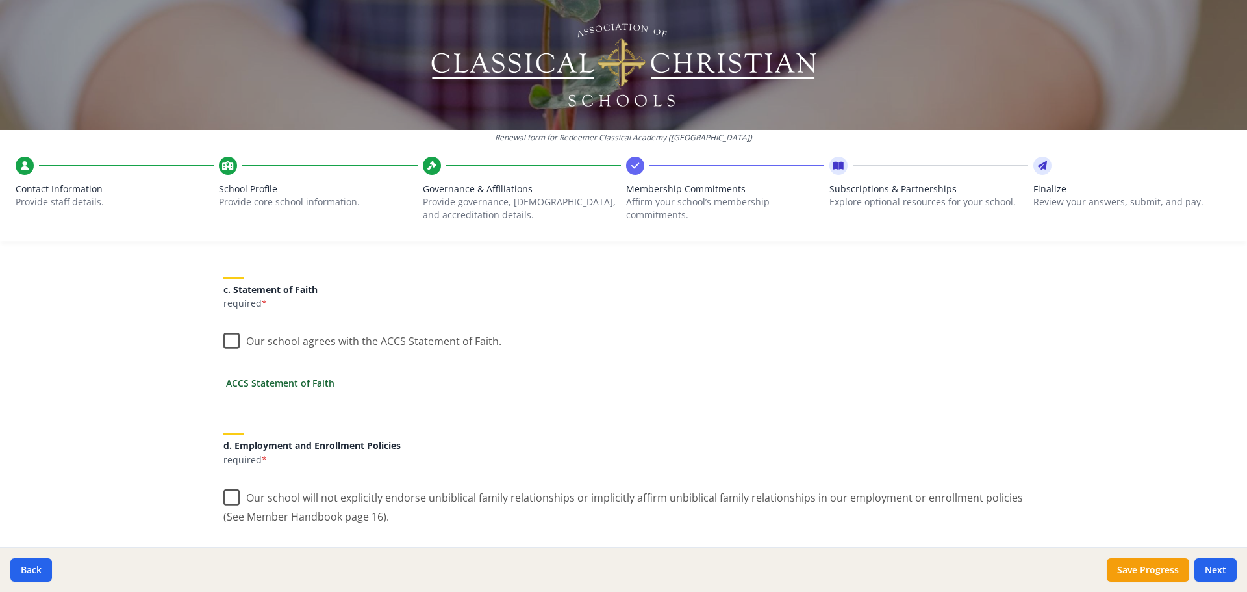
scroll to position [390, 0]
click at [229, 335] on label "Our school agrees with the ACCS Statement of Faith." at bounding box center [362, 337] width 278 height 28
click at [0, 0] on input "Our school agrees with the ACCS Statement of Faith." at bounding box center [0, 0] width 0 height 0
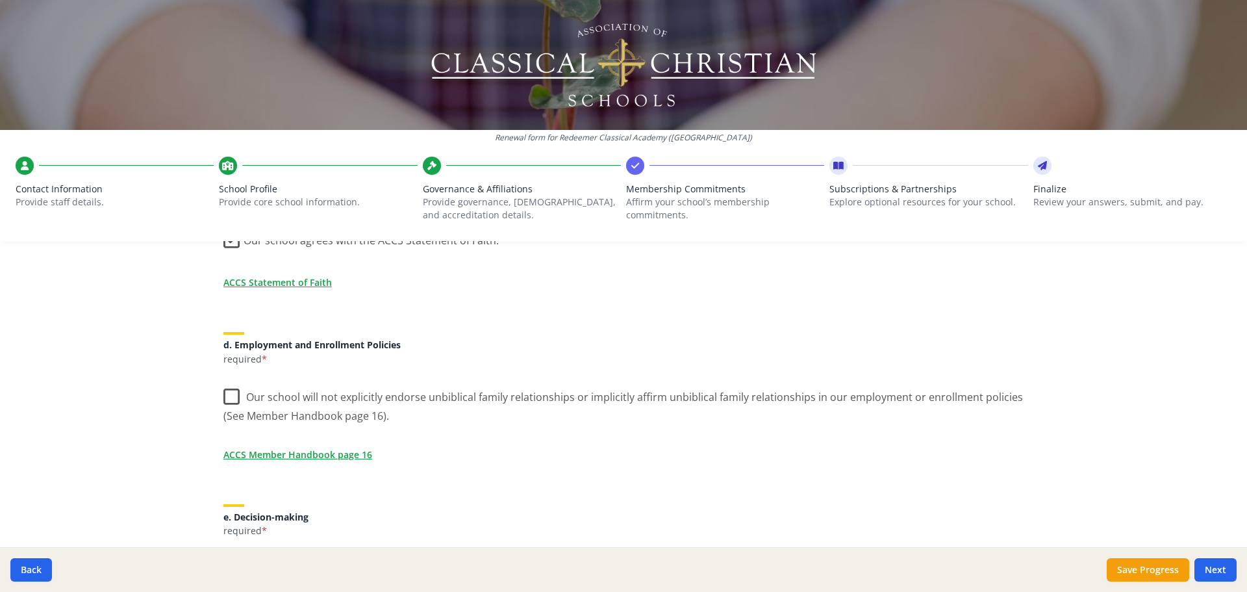
scroll to position [520, 0]
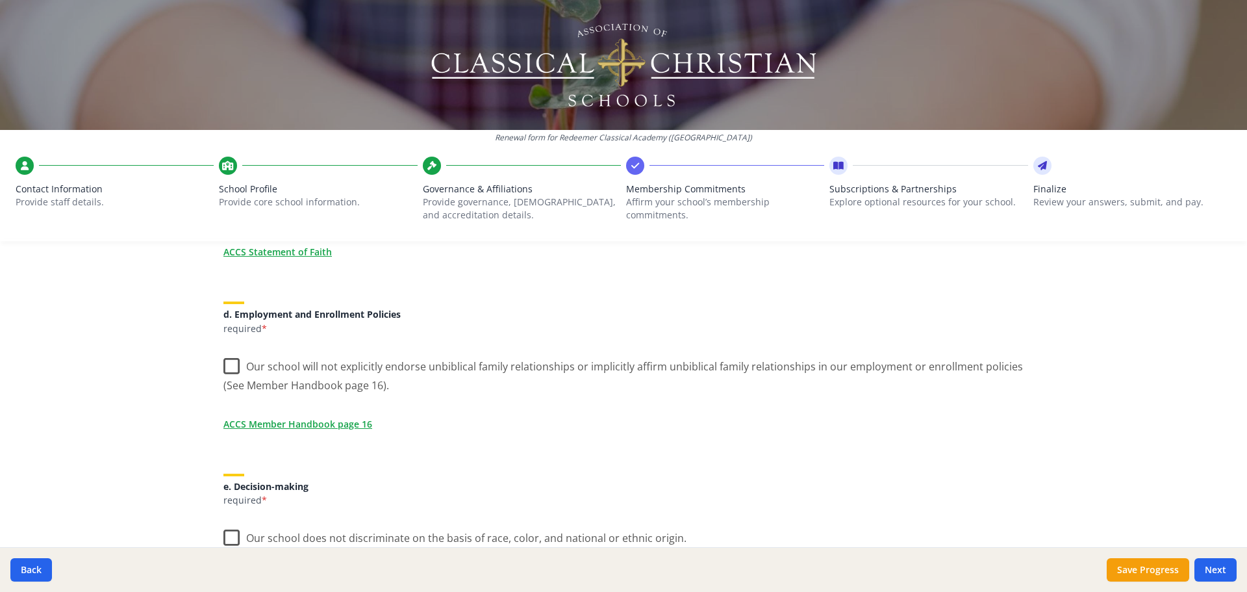
click at [229, 365] on label "Our school will not explicitly endorse unbiblical family relationships or impli…" at bounding box center [623, 372] width 800 height 44
click at [0, 0] on input "Our school will not explicitly endorse unbiblical family relationships or impli…" at bounding box center [0, 0] width 0 height 0
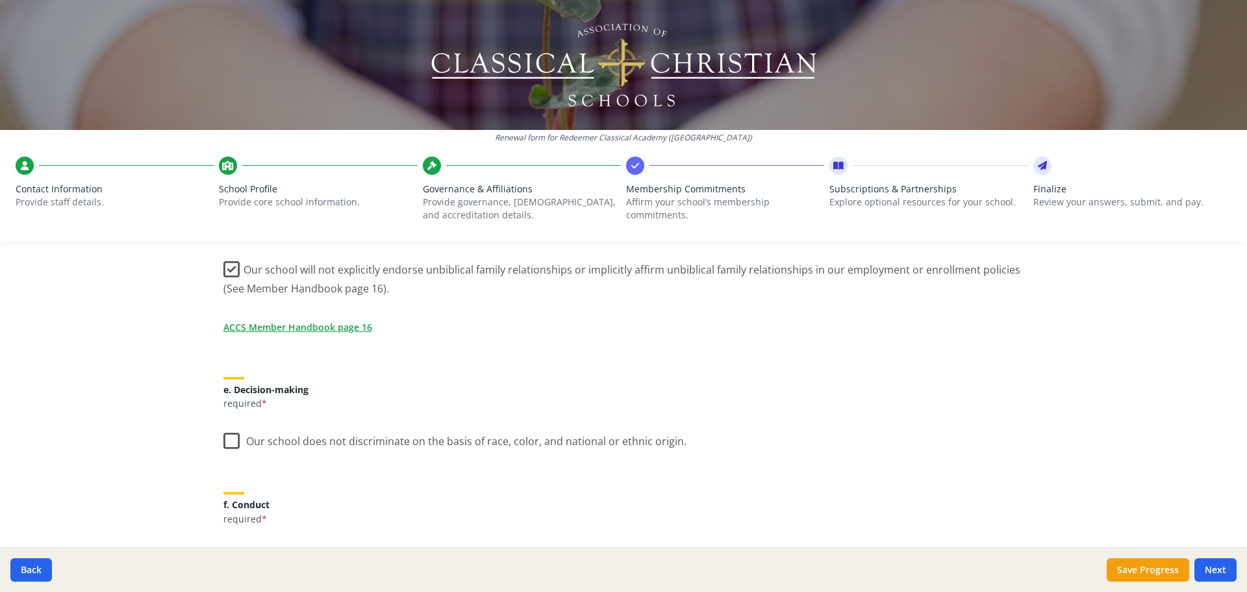
scroll to position [650, 0]
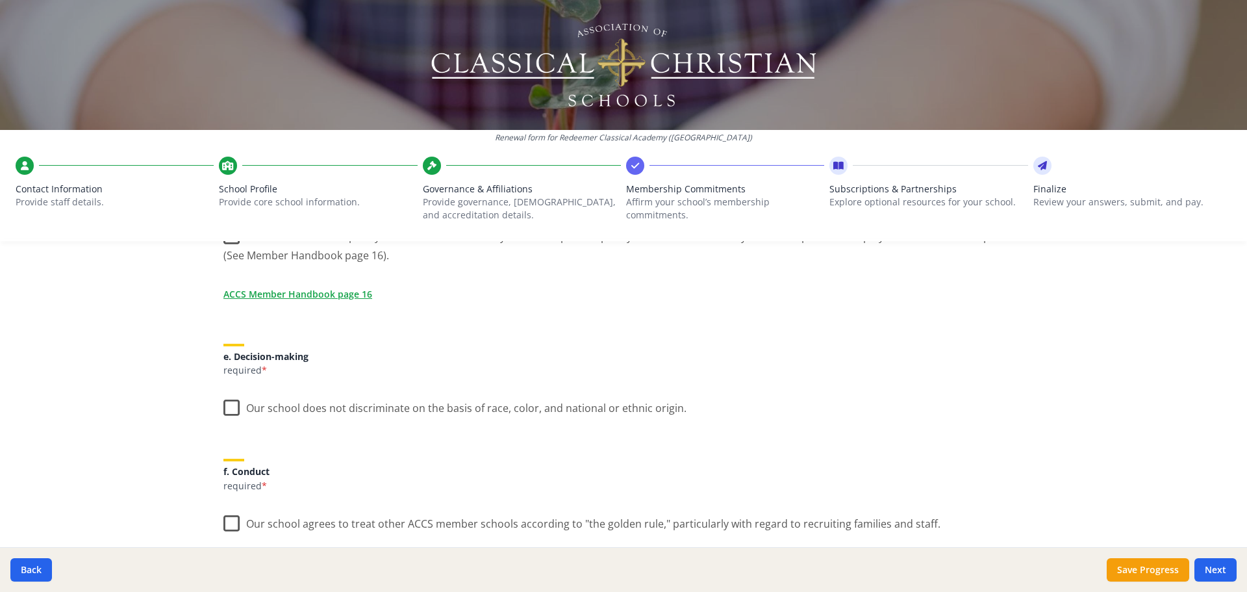
click at [223, 404] on label "Our school does not discriminate on the basis of race, color, and national or e…" at bounding box center [454, 405] width 463 height 28
click at [0, 0] on input "Our school does not discriminate on the basis of race, color, and national or e…" at bounding box center [0, 0] width 0 height 0
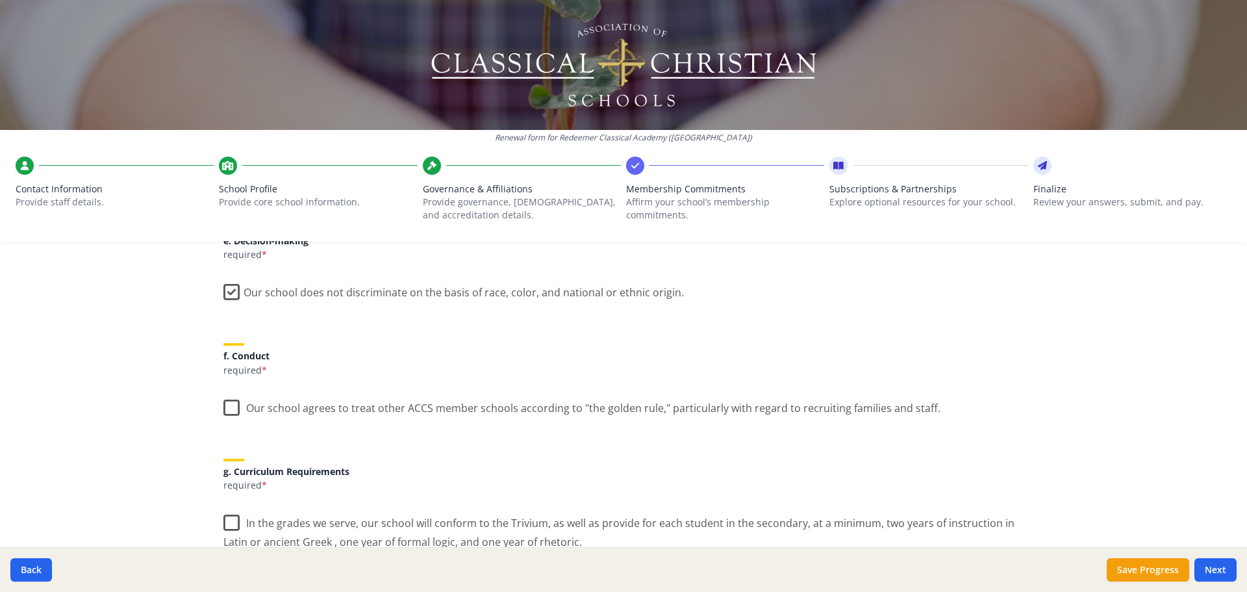
scroll to position [780, 0]
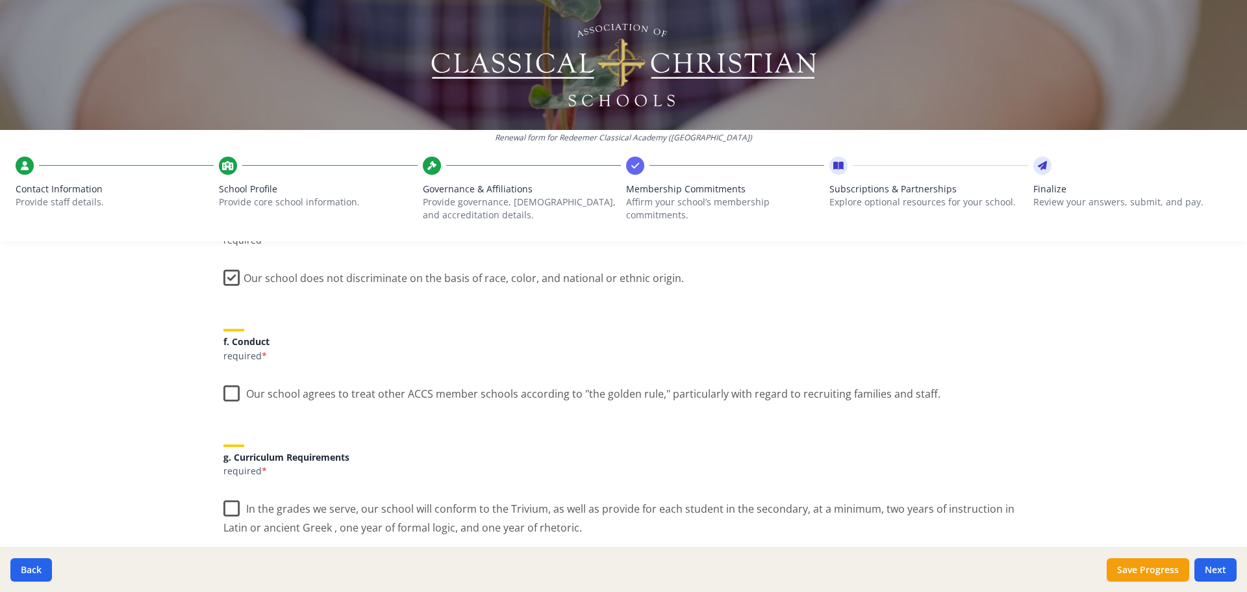
click at [229, 396] on label "Our school agrees to treat other ACCS member schools according to "the golden r…" at bounding box center [581, 391] width 717 height 28
click at [0, 0] on input "Our school agrees to treat other ACCS member schools according to "the golden r…" at bounding box center [0, 0] width 0 height 0
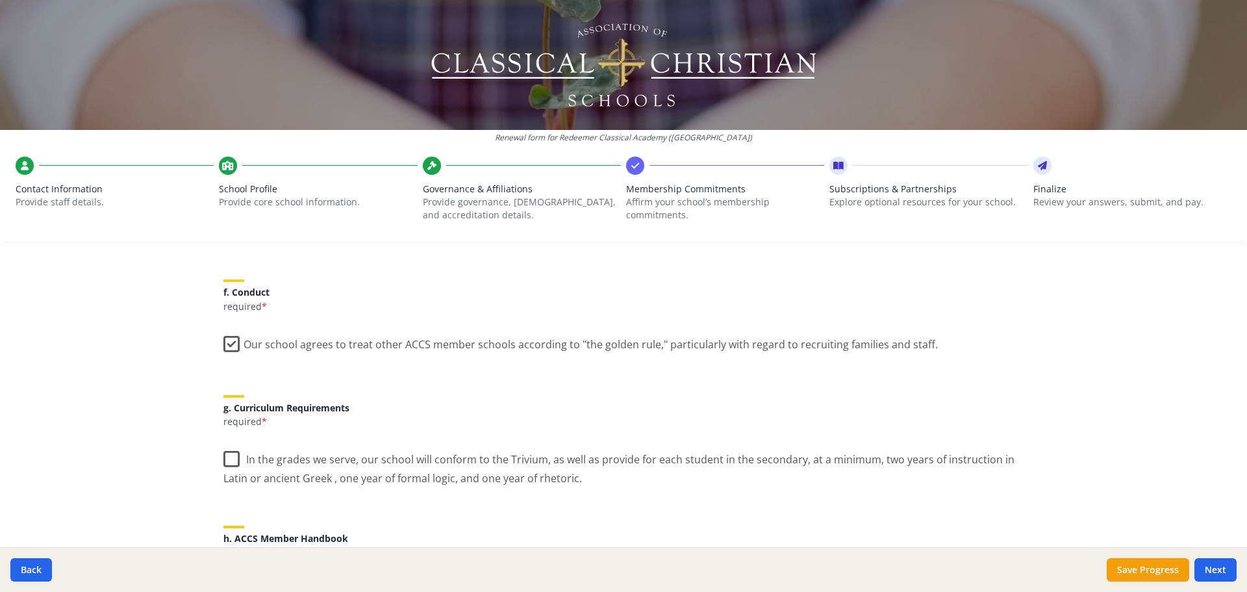
scroll to position [910, 0]
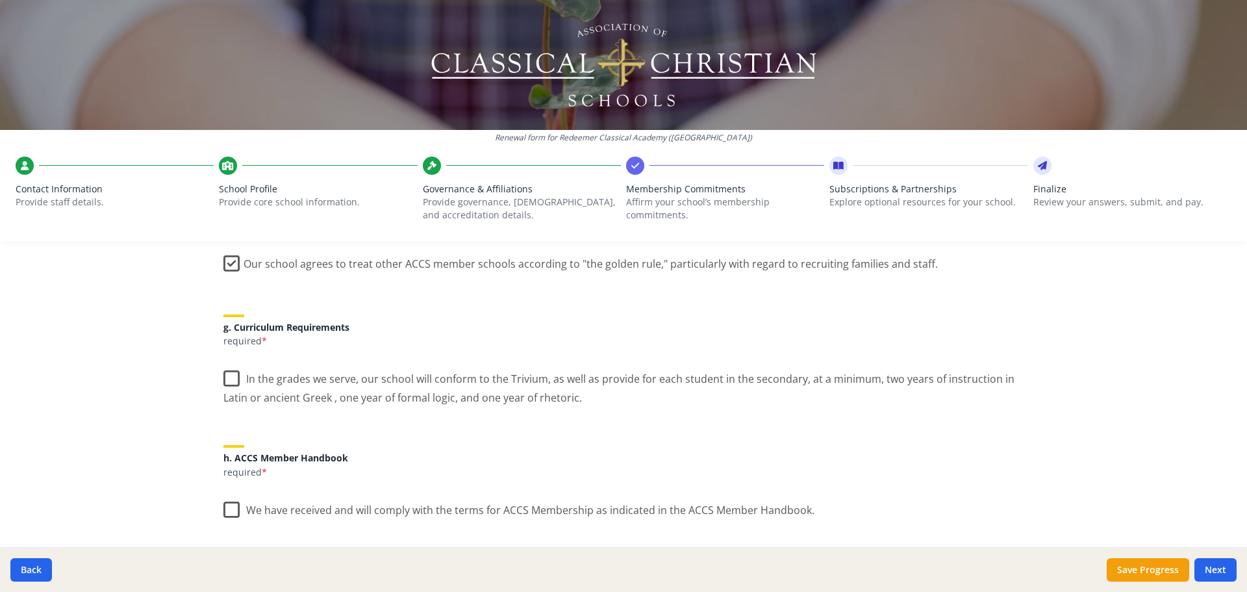
click at [230, 383] on label "In the grades we serve, our school will conform to the Trivium, as well as prov…" at bounding box center [623, 384] width 800 height 44
click at [0, 0] on input "In the grades we serve, our school will conform to the Trivium, as well as prov…" at bounding box center [0, 0] width 0 height 0
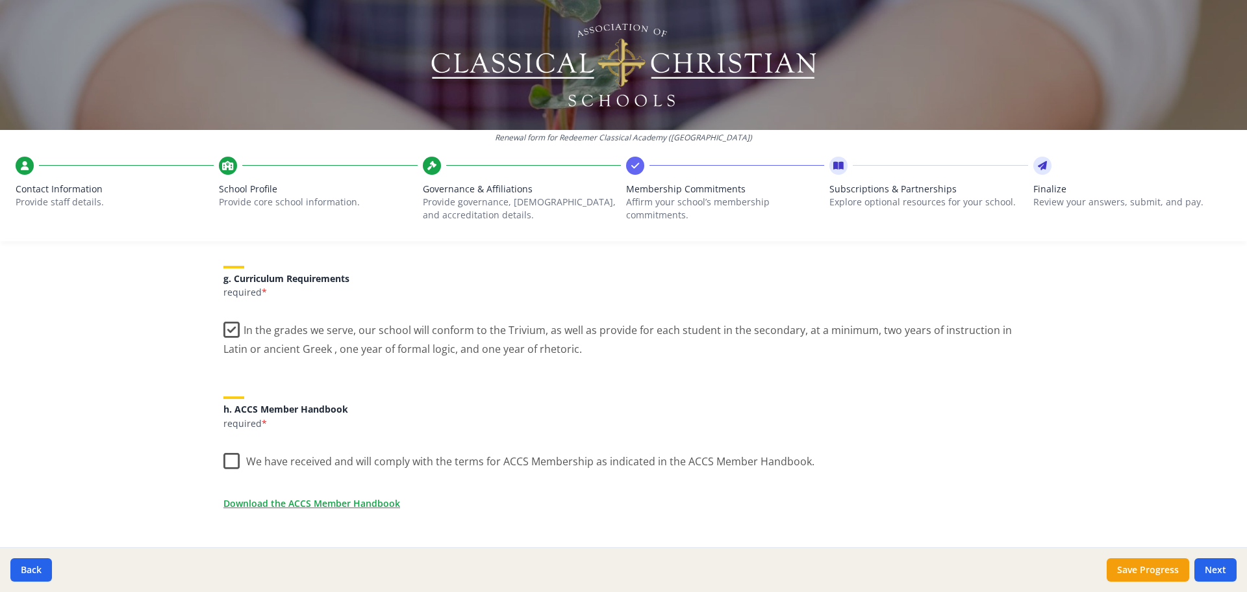
scroll to position [1039, 0]
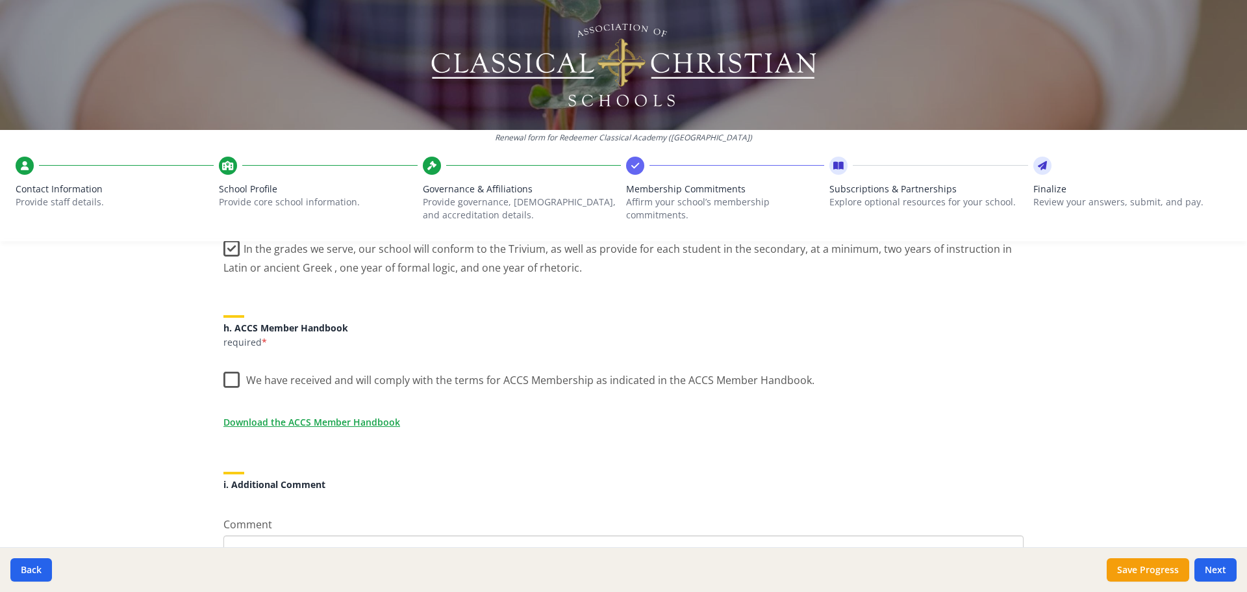
click at [227, 379] on label "We have received and will comply with the terms for ACCS Membership as indicate…" at bounding box center [518, 377] width 591 height 28
click at [0, 0] on input "We have received and will comply with the terms for ACCS Membership as indicate…" at bounding box center [0, 0] width 0 height 0
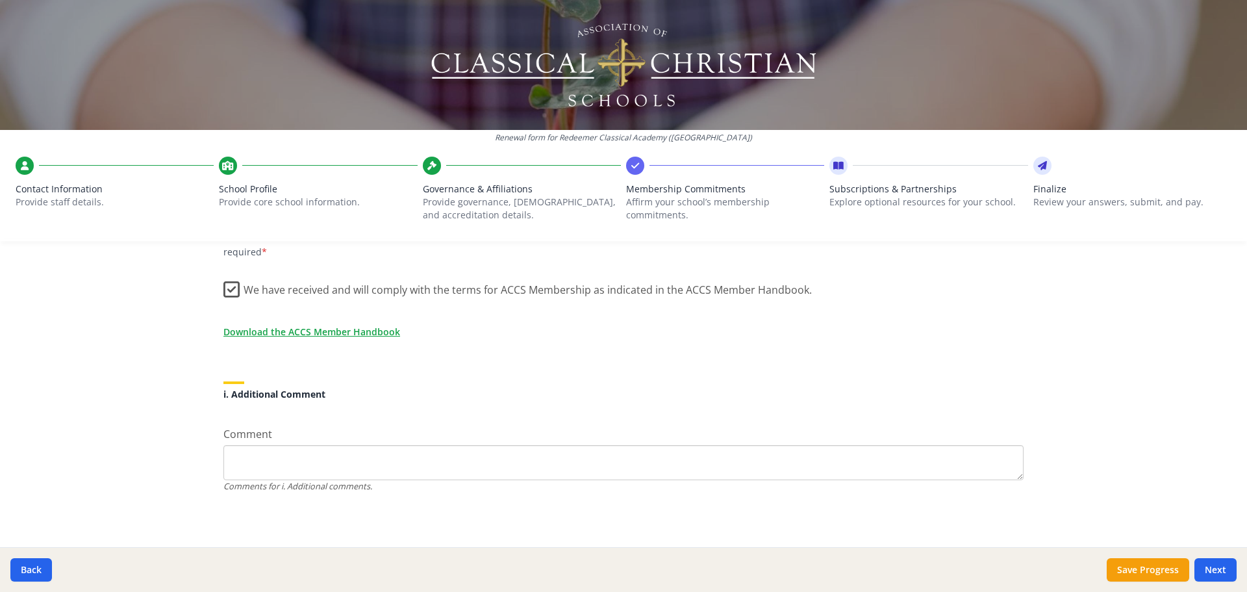
scroll to position [1130, 0]
click at [1212, 574] on button "Next" at bounding box center [1216, 569] width 42 height 23
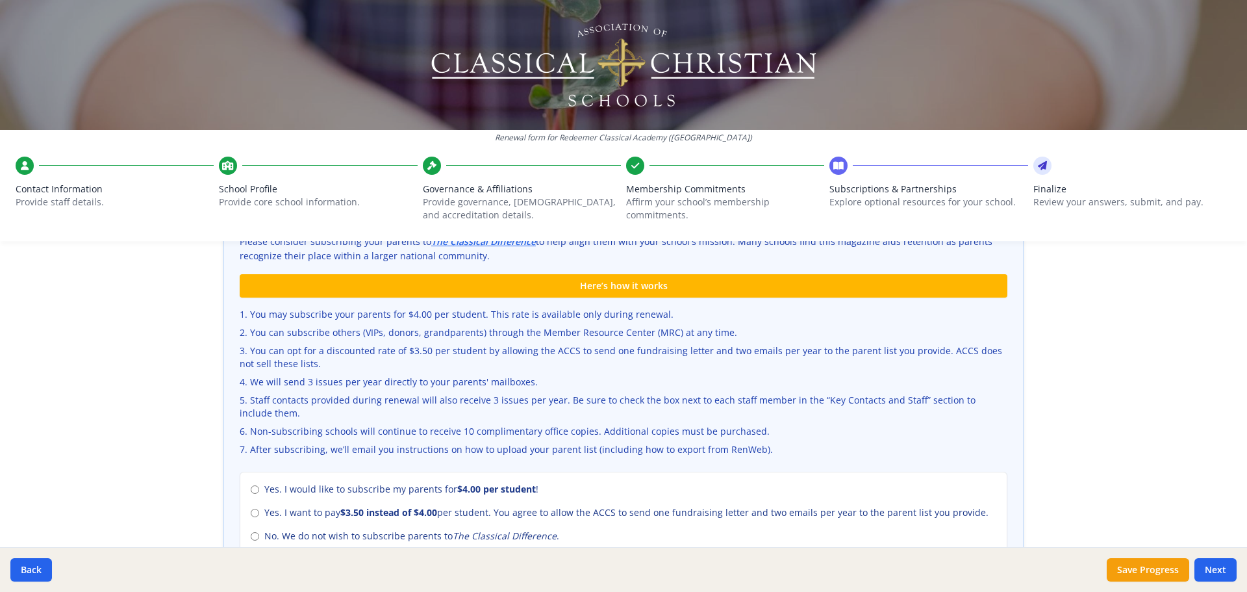
scroll to position [390, 0]
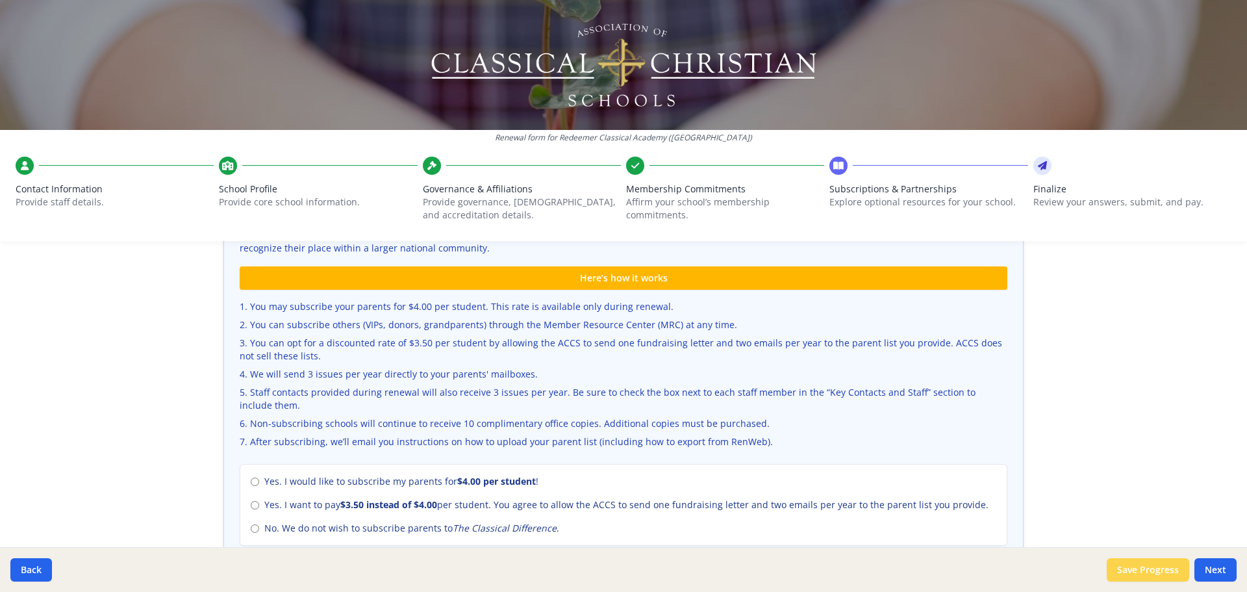
click at [1122, 572] on button "Save Progress" at bounding box center [1148, 569] width 83 height 23
